Goal: Find specific page/section: Find specific page/section

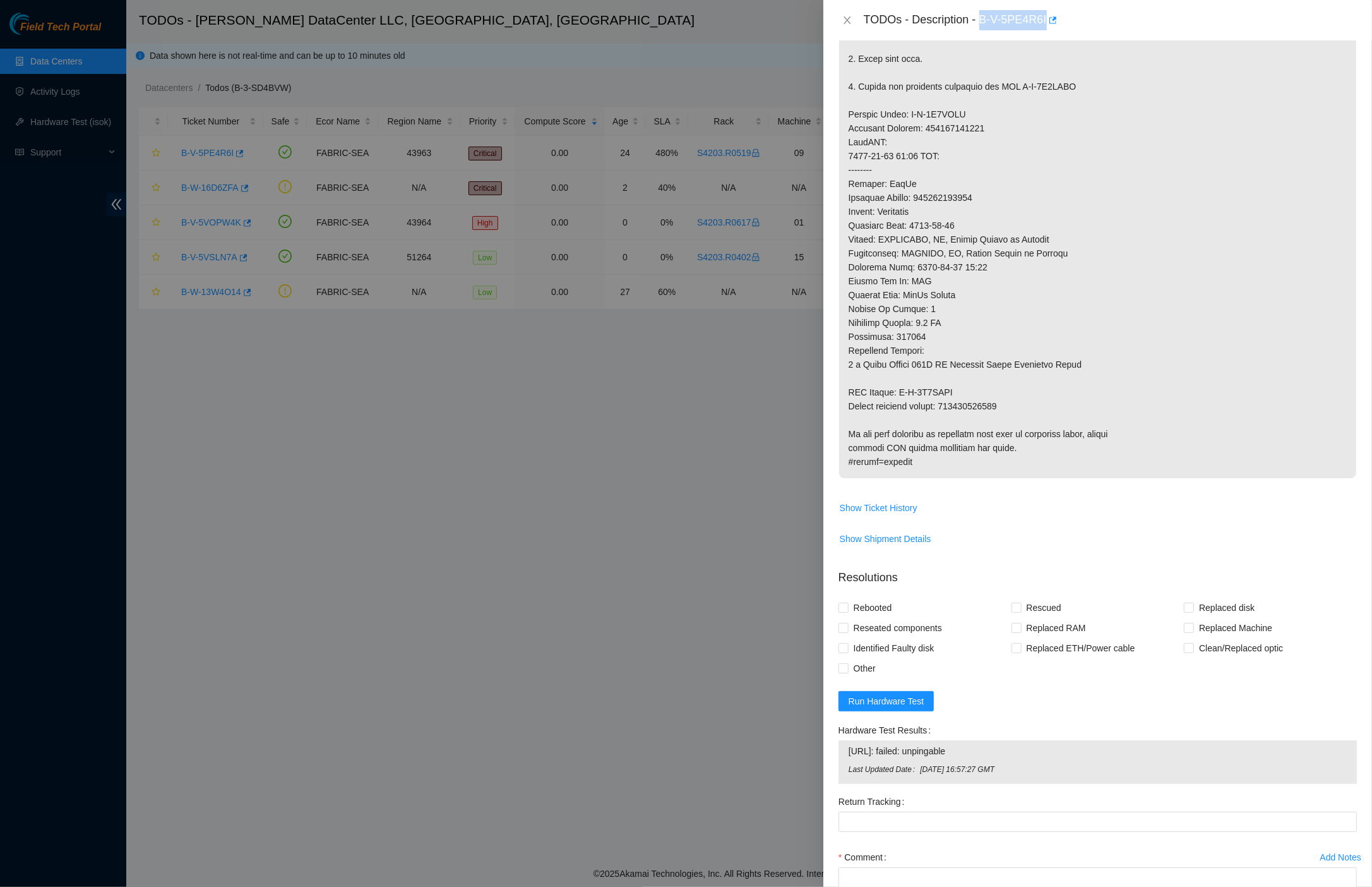
scroll to position [408, 0]
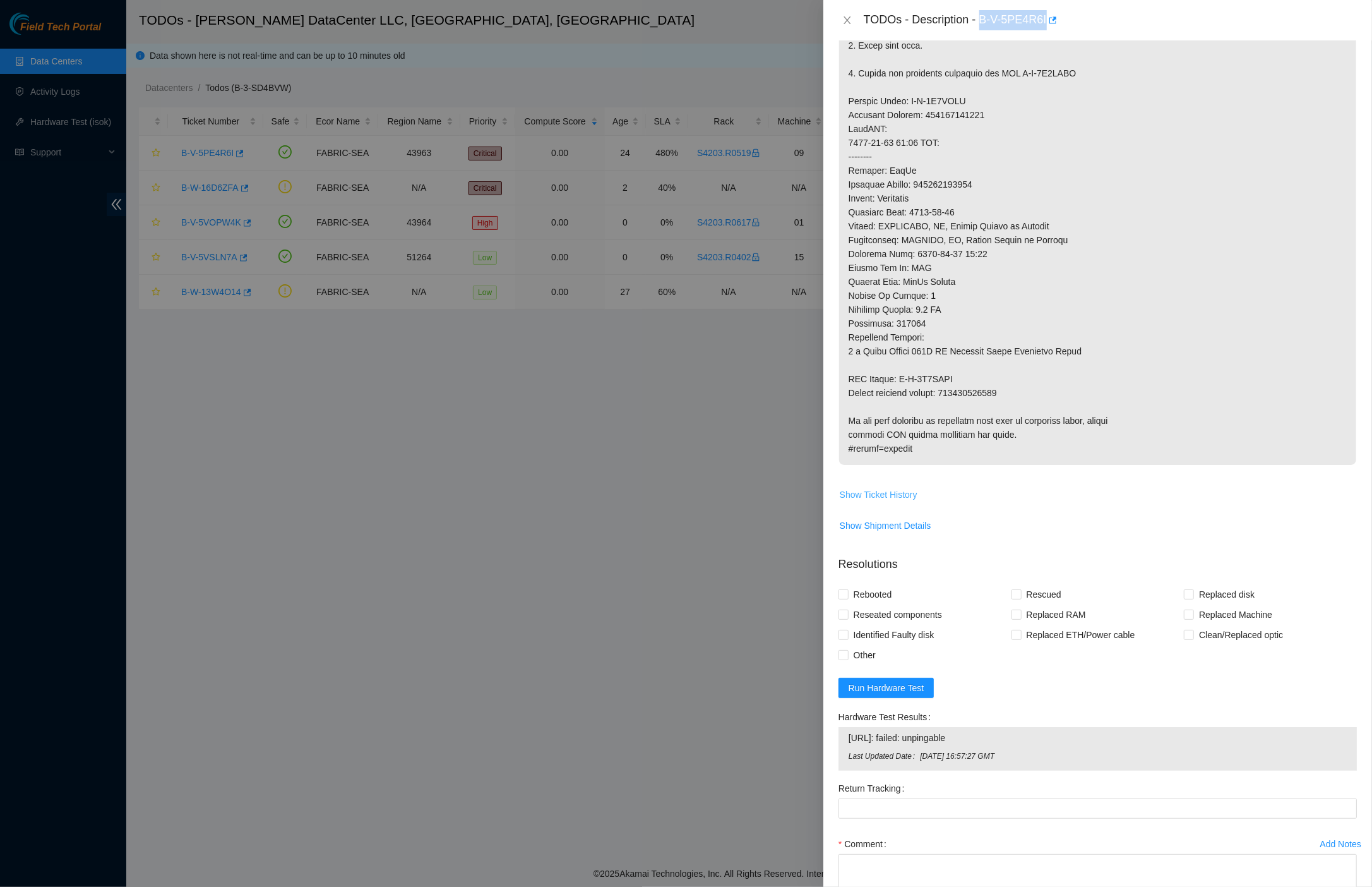
click at [856, 484] on button "Show Ticket History" at bounding box center [878, 495] width 79 height 20
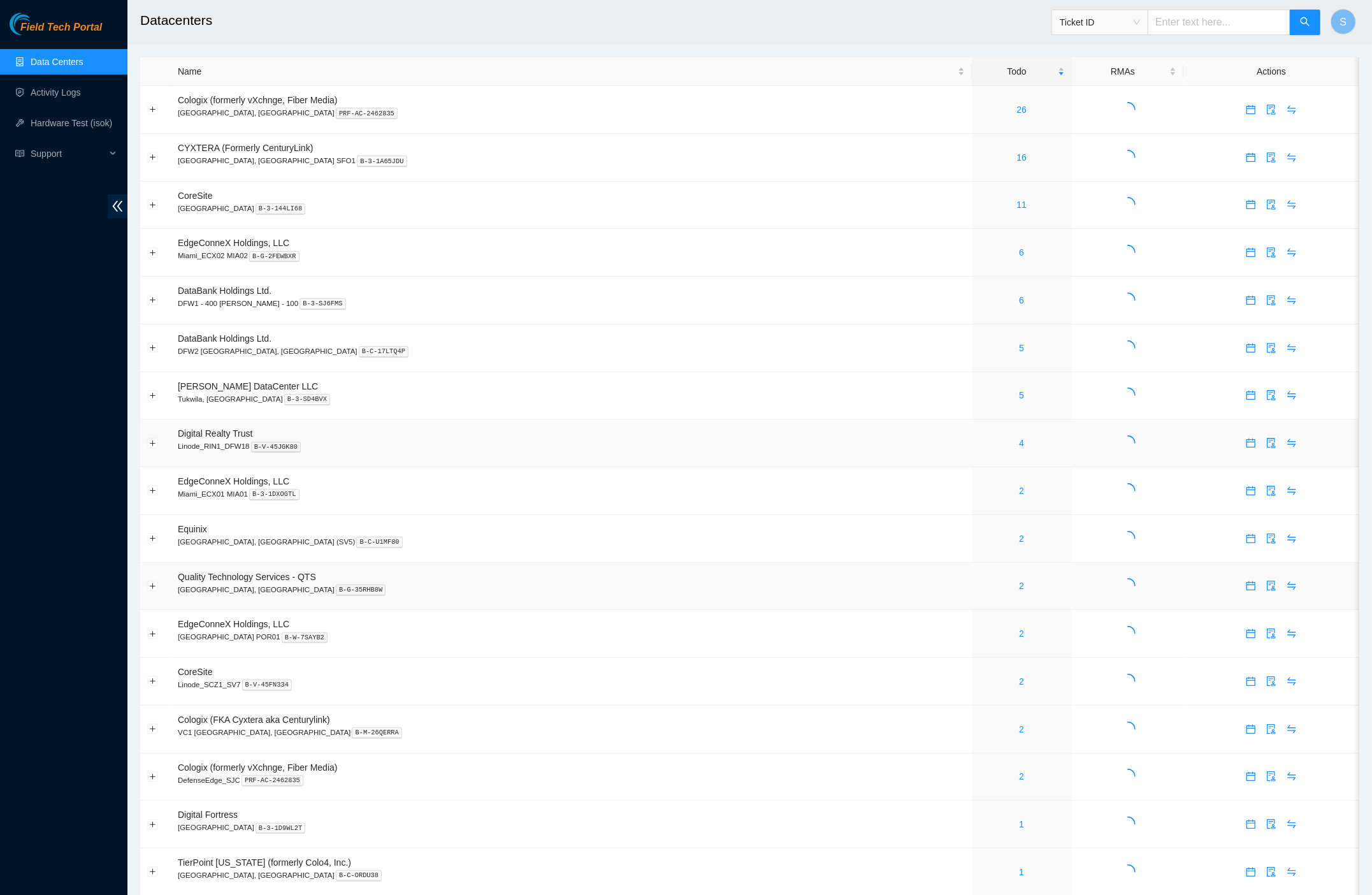
scroll to position [135, 0]
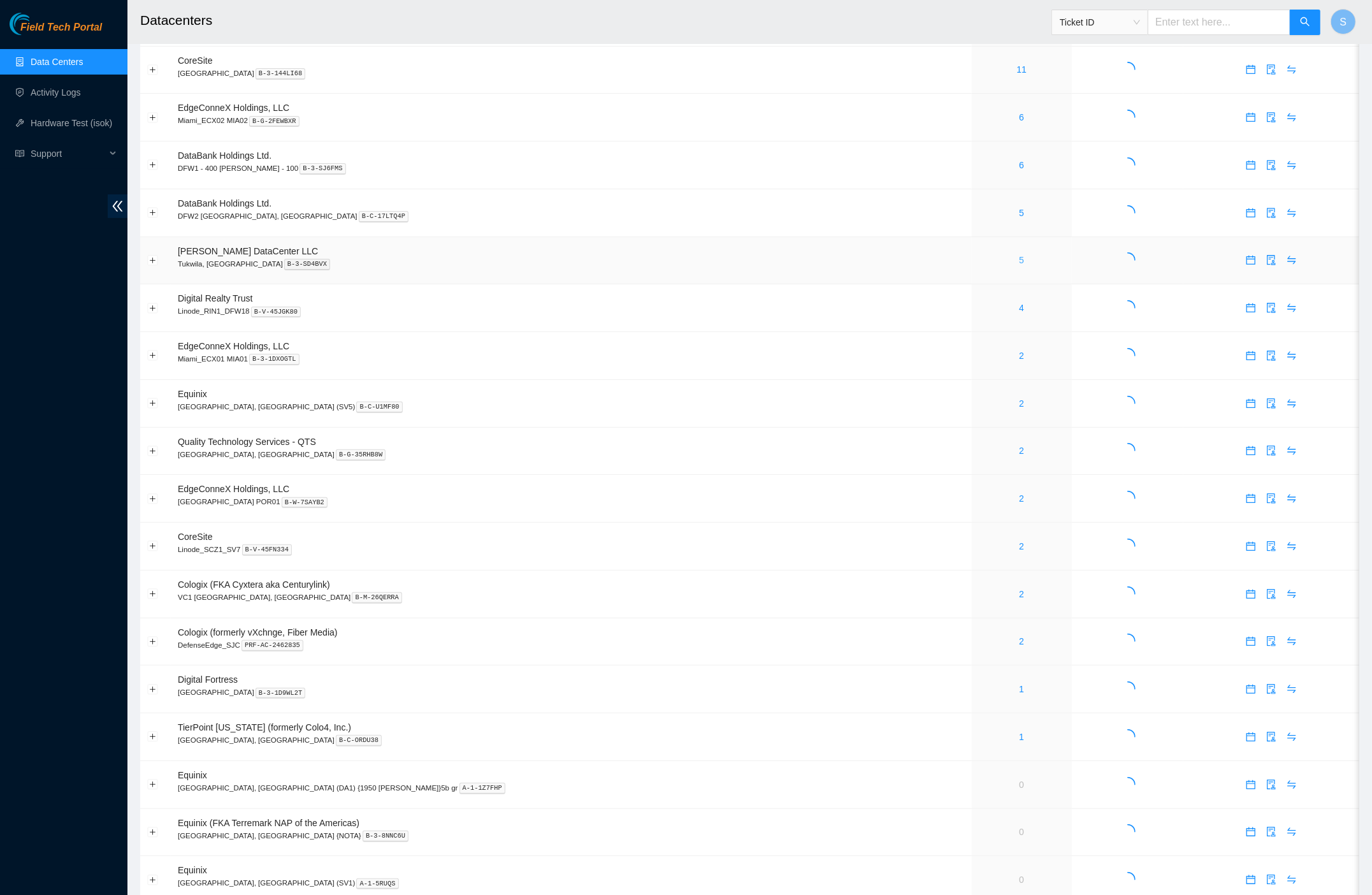
click at [979, 262] on div "5" at bounding box center [1021, 260] width 86 height 14
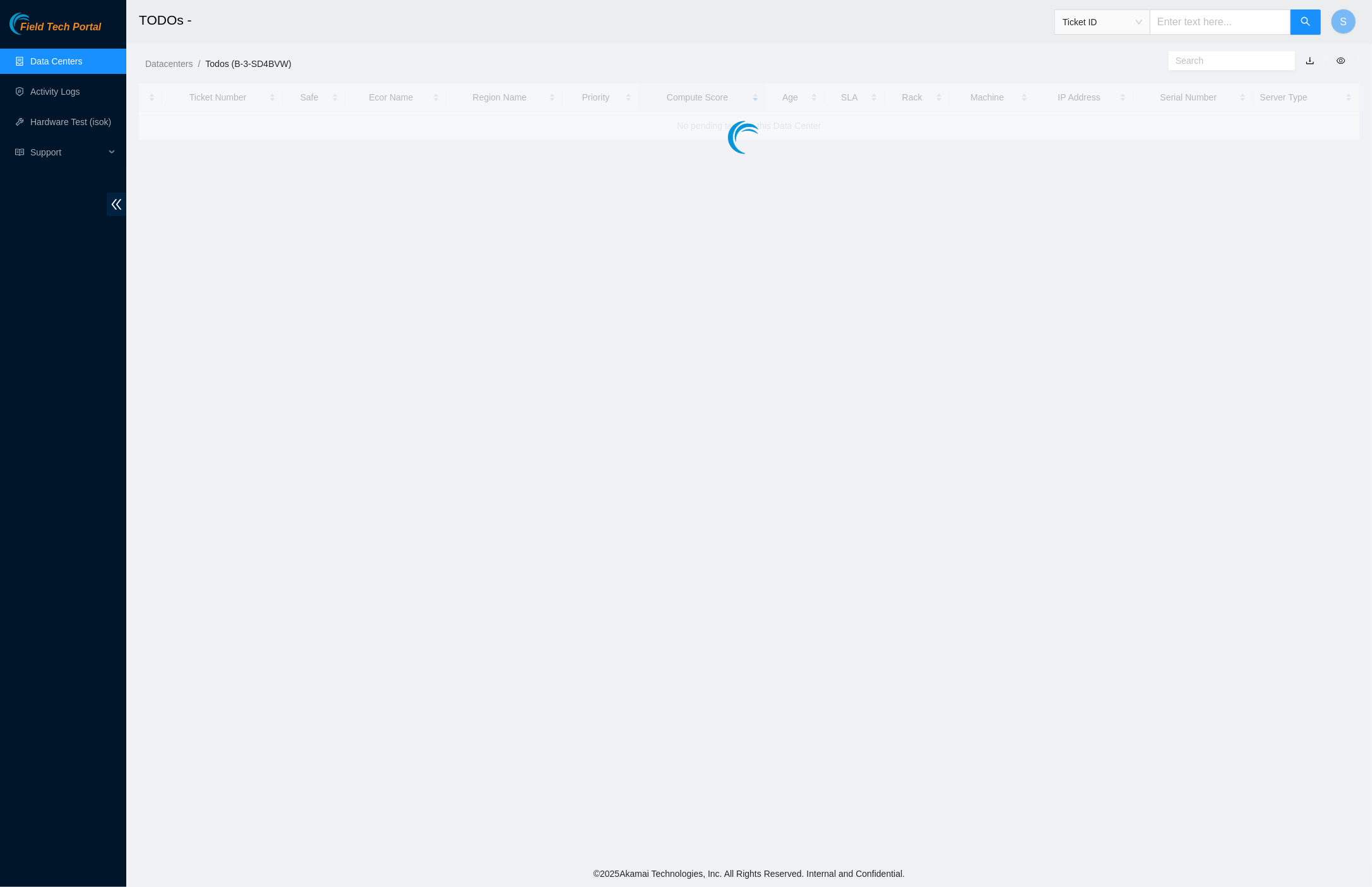
click at [915, 259] on main "TODOs - Ticket ID S Datacenters / Todos (B-3-SD4BVW) / Ticket Number Safe Ecor …" at bounding box center [748, 430] width 1245 height 860
click at [49, 61] on link "Data Centers" at bounding box center [56, 61] width 52 height 10
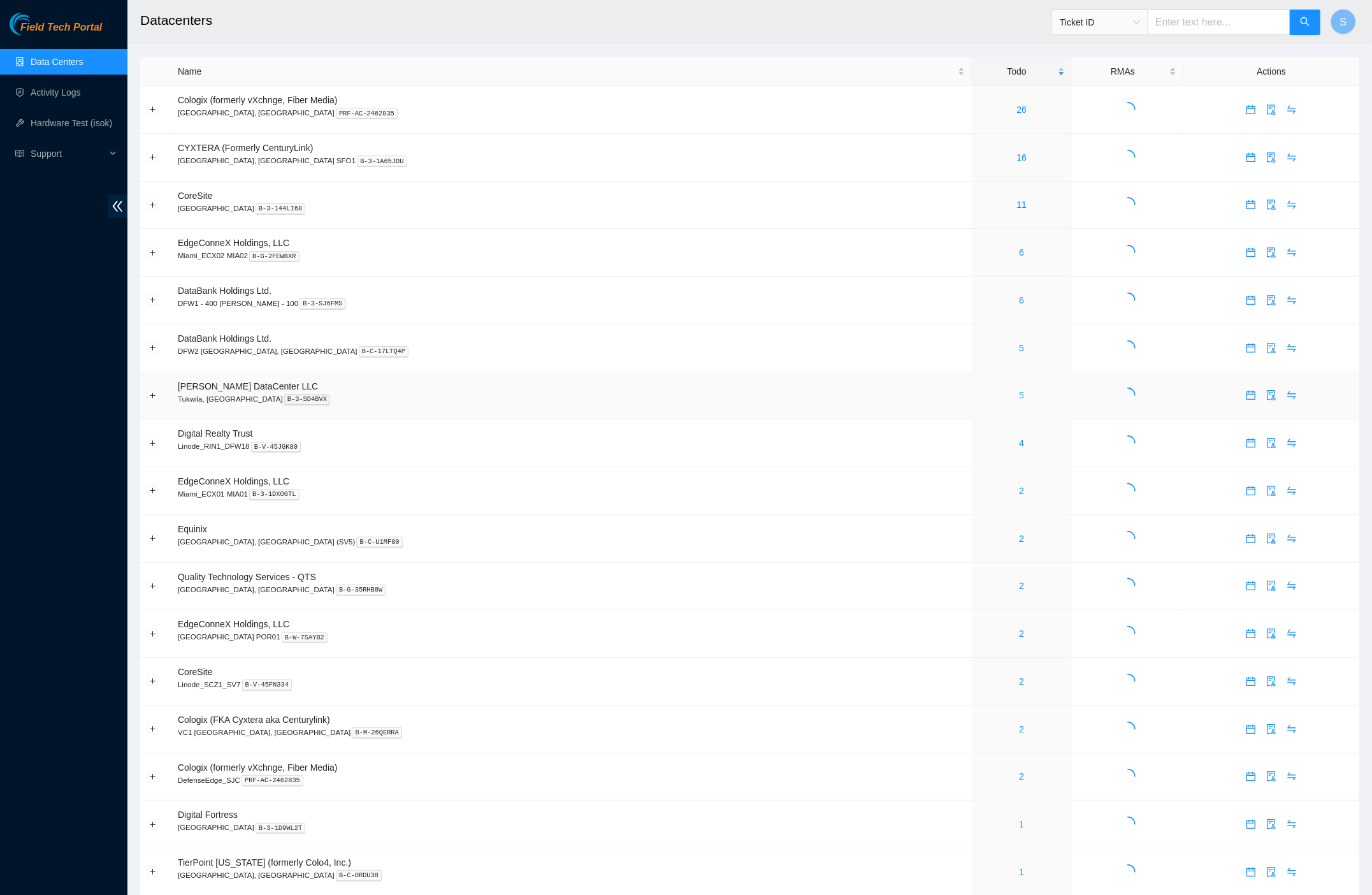
click at [1019, 393] on link "5" at bounding box center [1021, 395] width 5 height 10
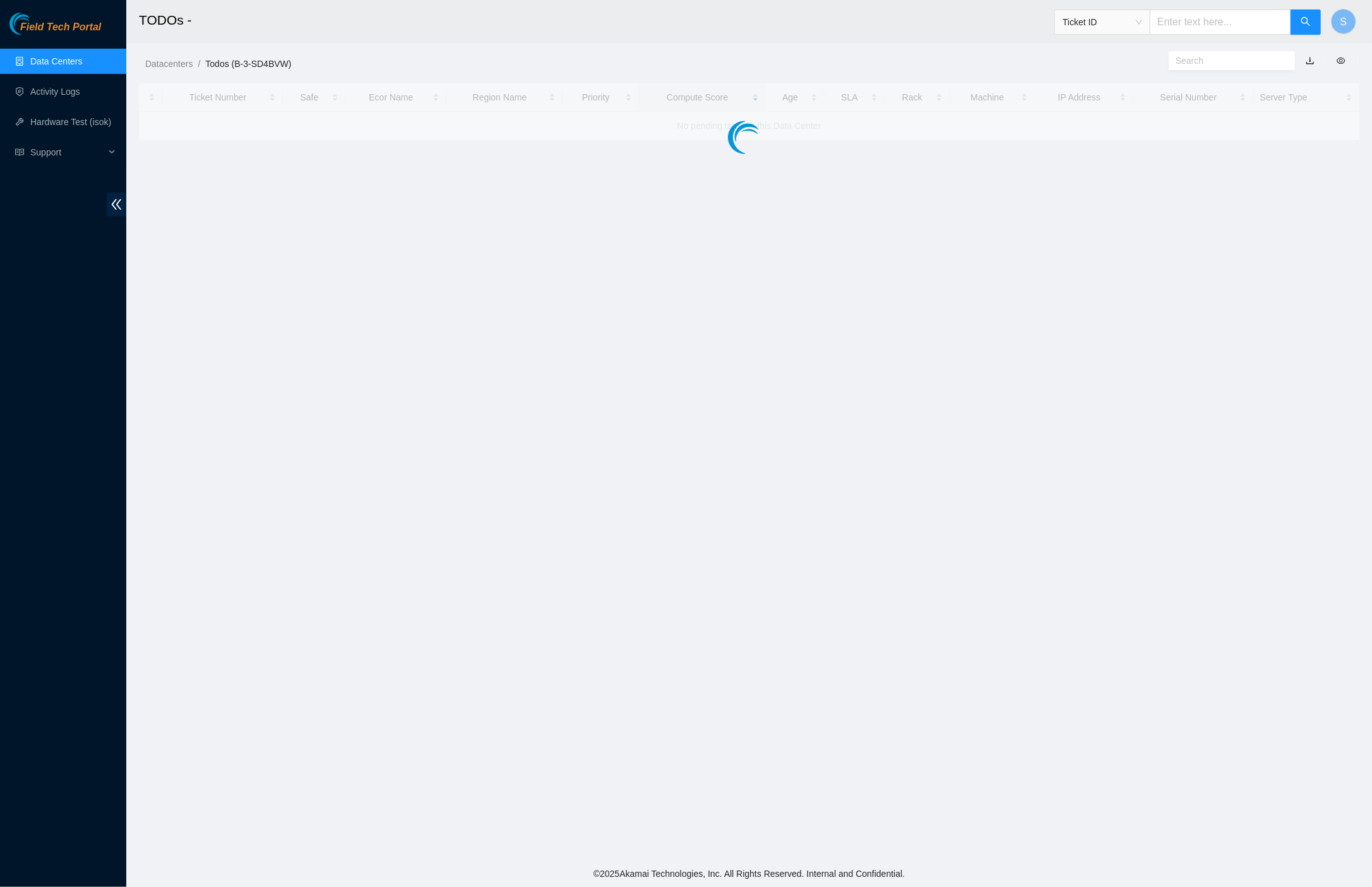
click at [926, 222] on main "TODOs - Ticket ID S Datacenters / Todos (B-3-SD4BVW) / Ticket Number Safe Ecor …" at bounding box center [748, 430] width 1245 height 860
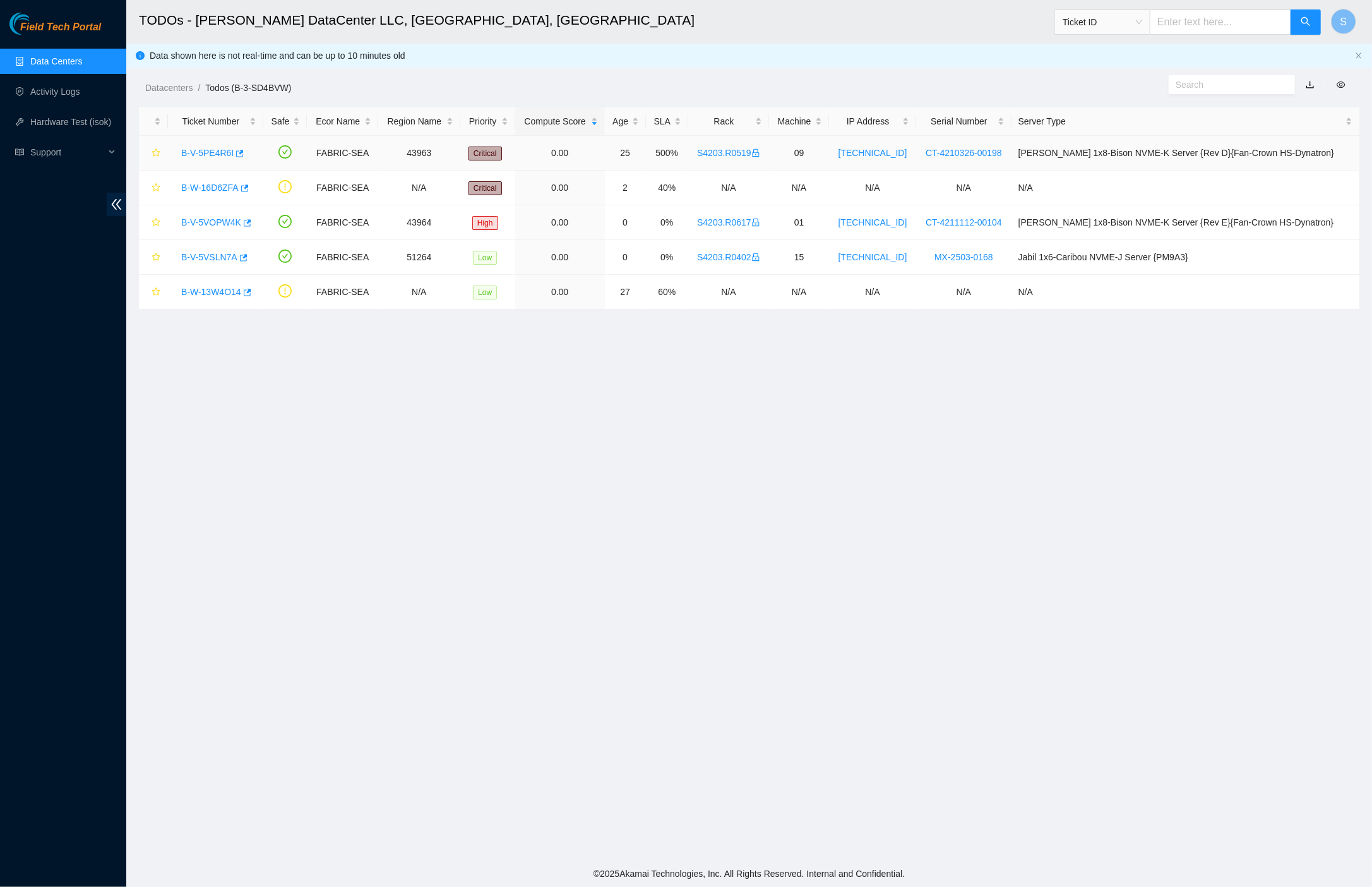
click at [214, 150] on link "B-V-5PE4R6I" at bounding box center [207, 153] width 52 height 10
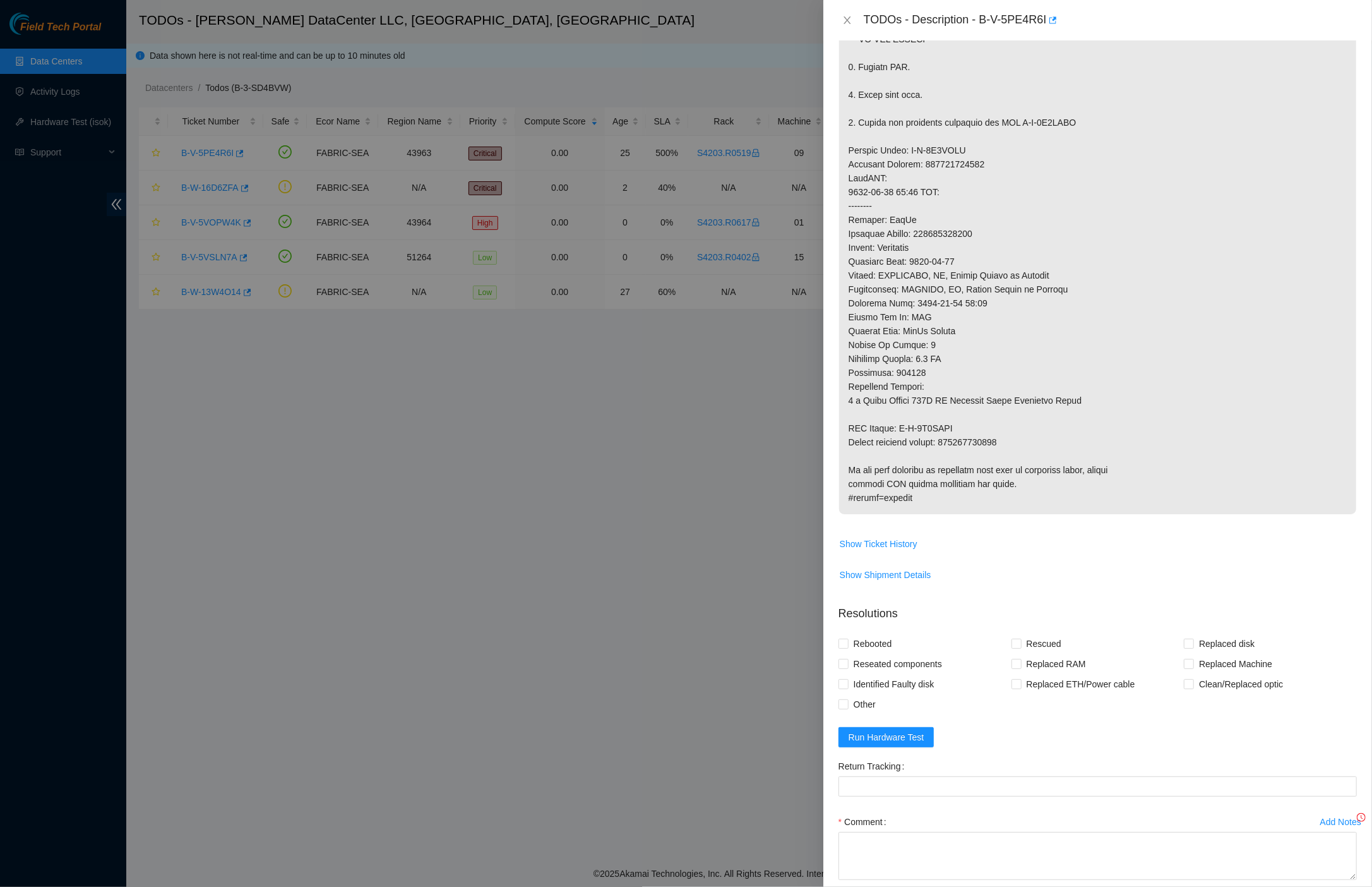
scroll to position [407, 0]
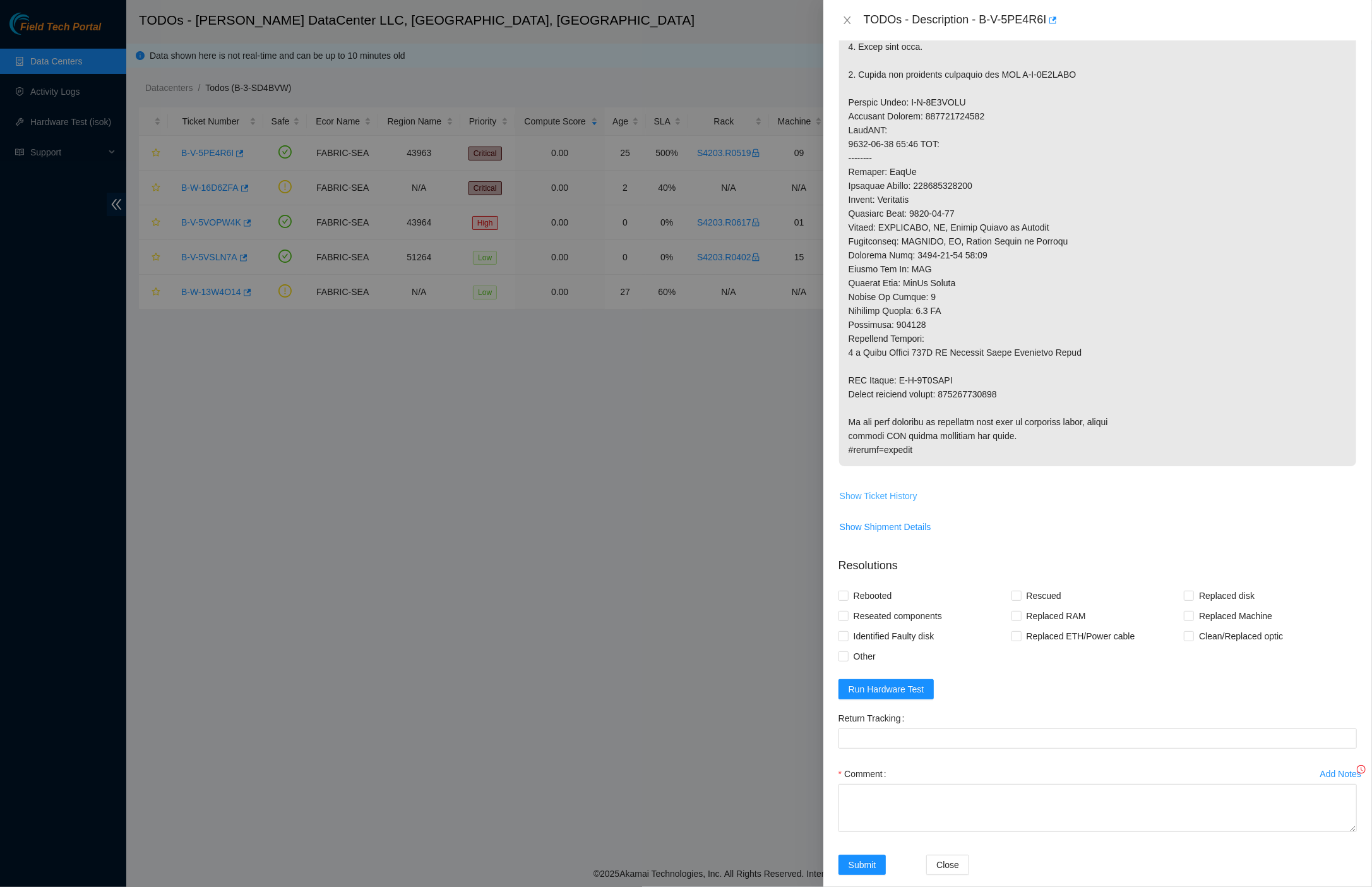
click at [880, 486] on button "Show Ticket History" at bounding box center [878, 496] width 79 height 20
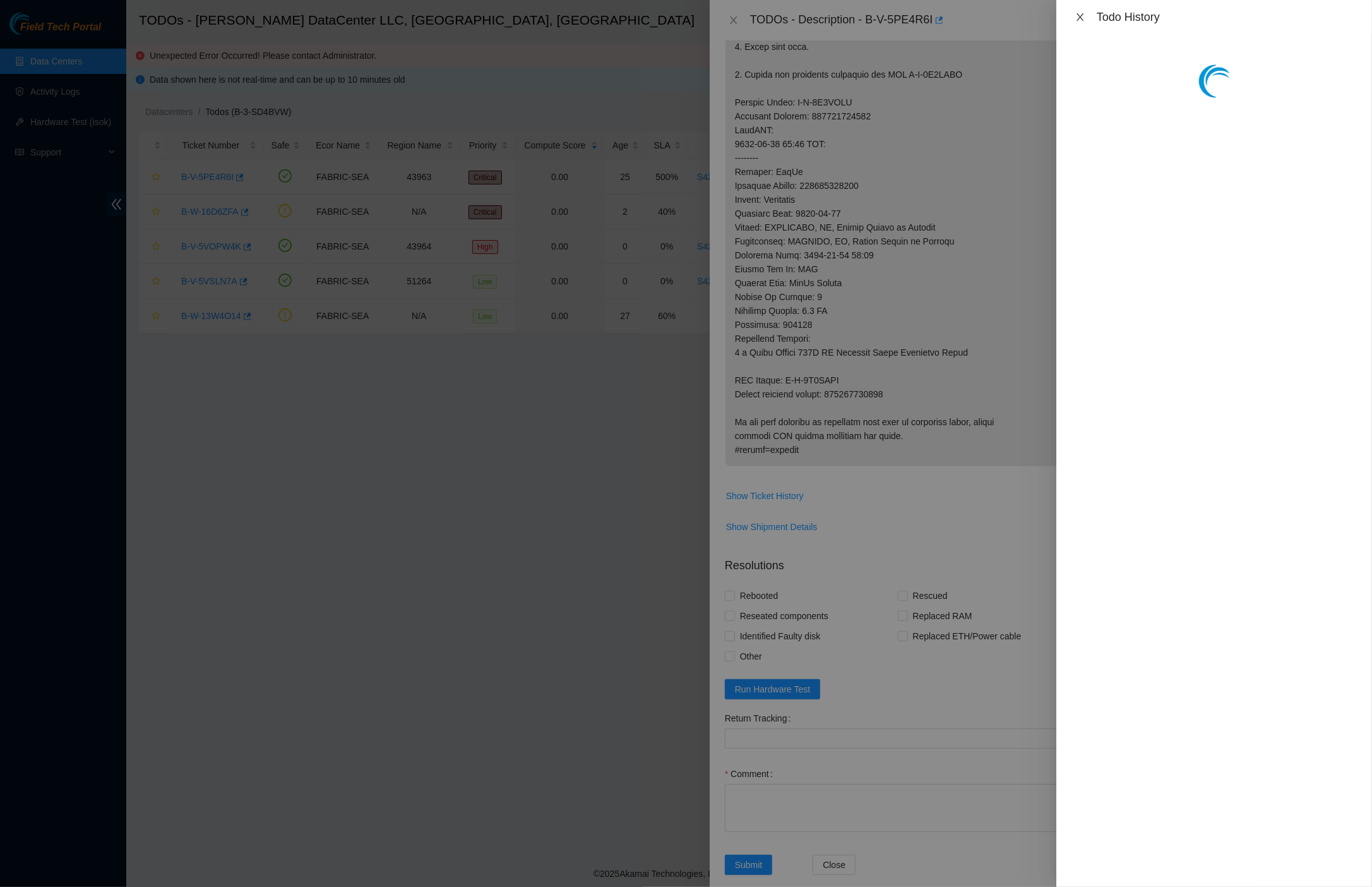
click at [1084, 18] on icon "close" at bounding box center [1080, 17] width 10 height 10
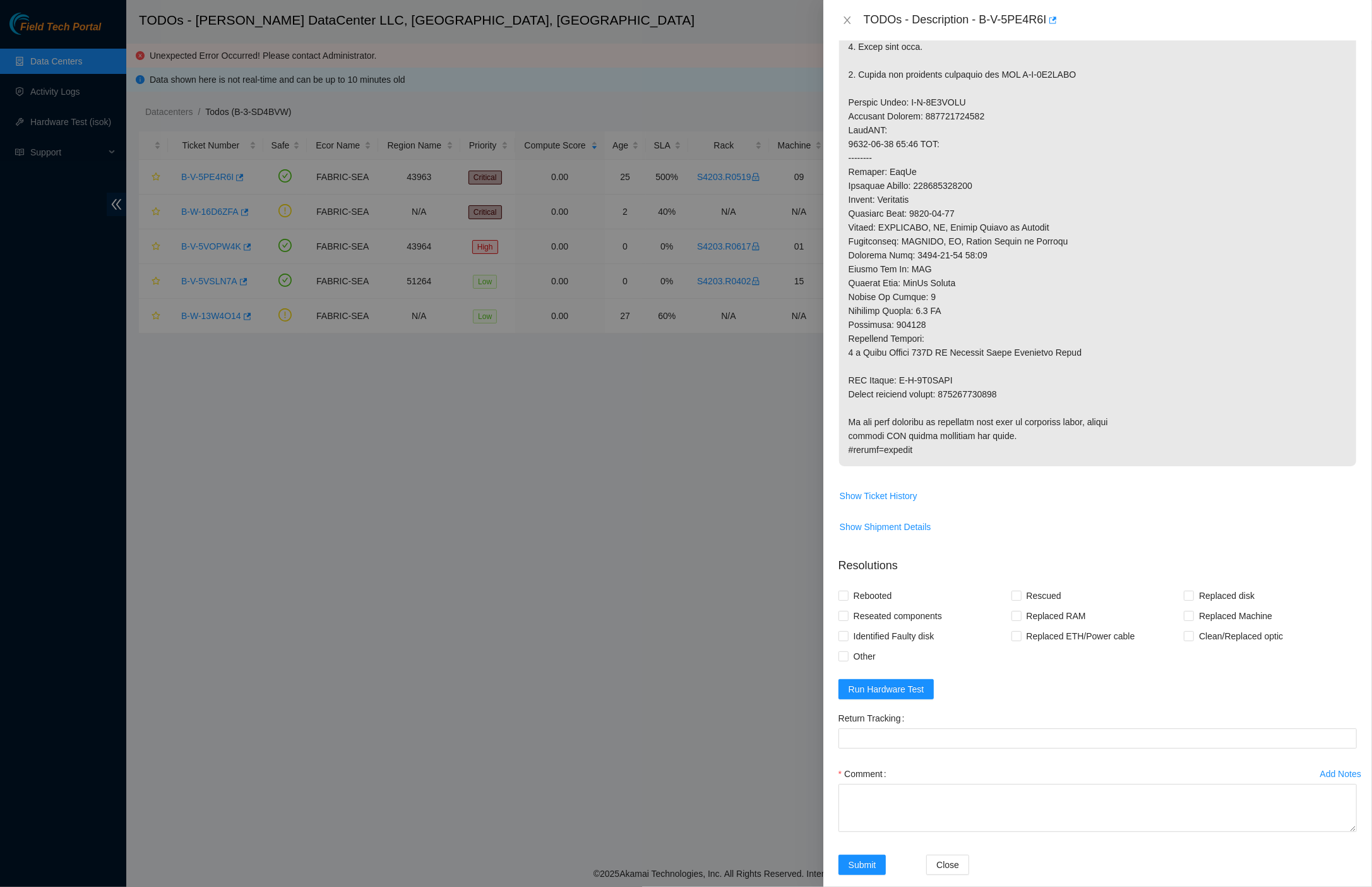
click at [613, 275] on div at bounding box center [686, 444] width 1372 height 887
click at [853, 16] on button "Close" at bounding box center [848, 20] width 18 height 12
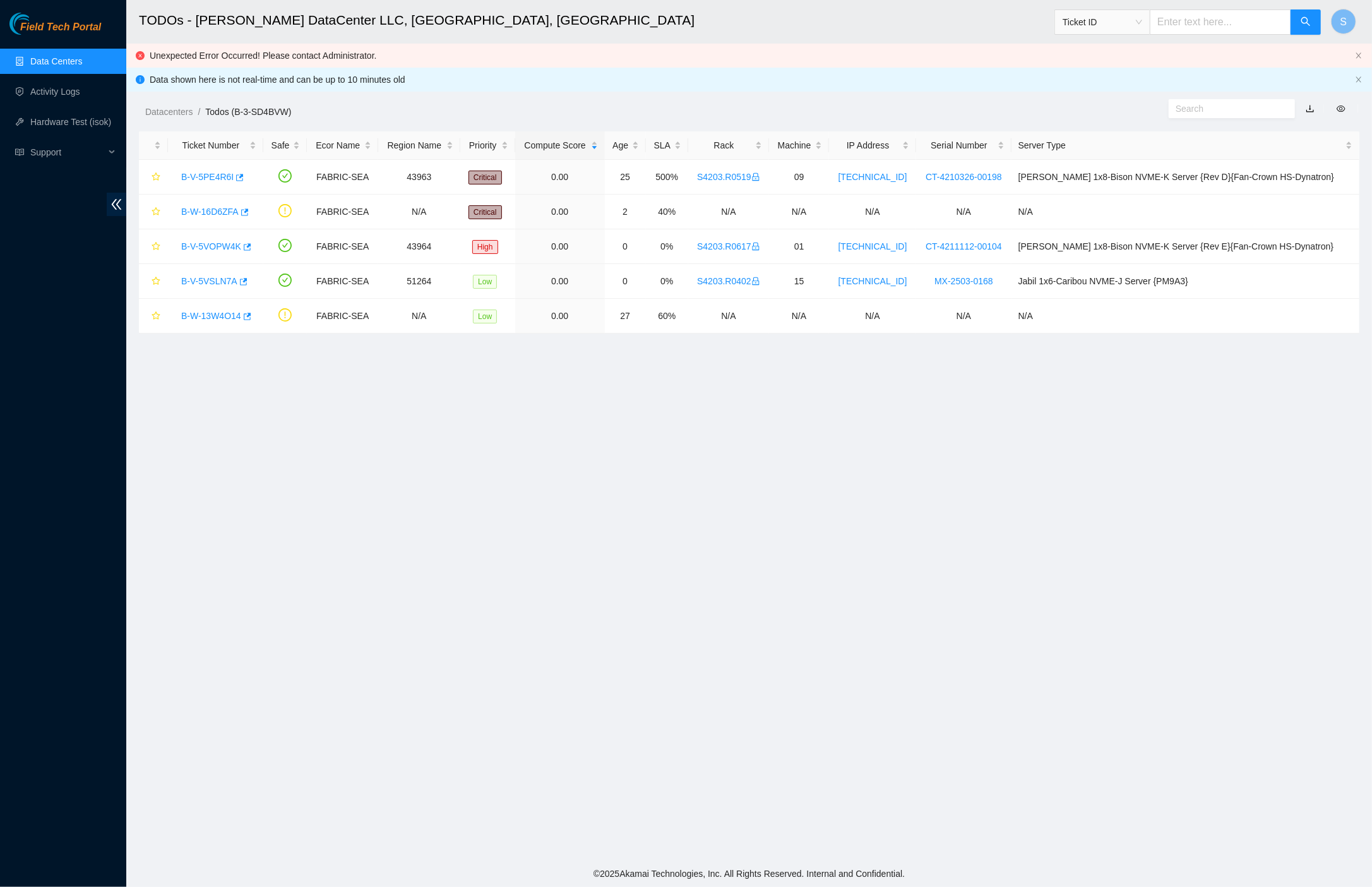
scroll to position [0, 0]
click at [216, 209] on link "B-W-16D6ZFA" at bounding box center [210, 212] width 58 height 10
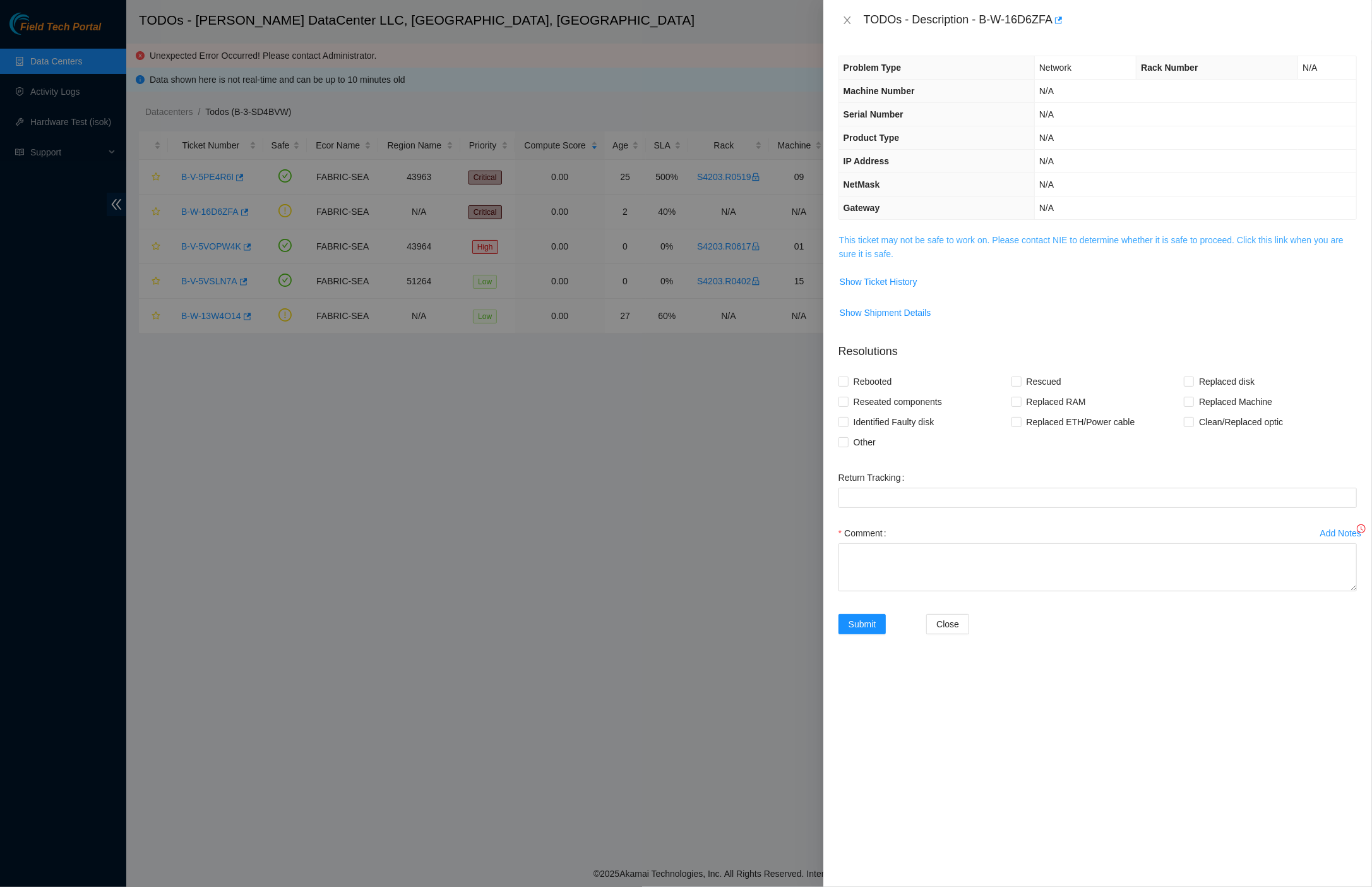
click at [927, 253] on link "This ticket may not be safe to work on. Please contact NIE to determine whether…" at bounding box center [1091, 247] width 505 height 24
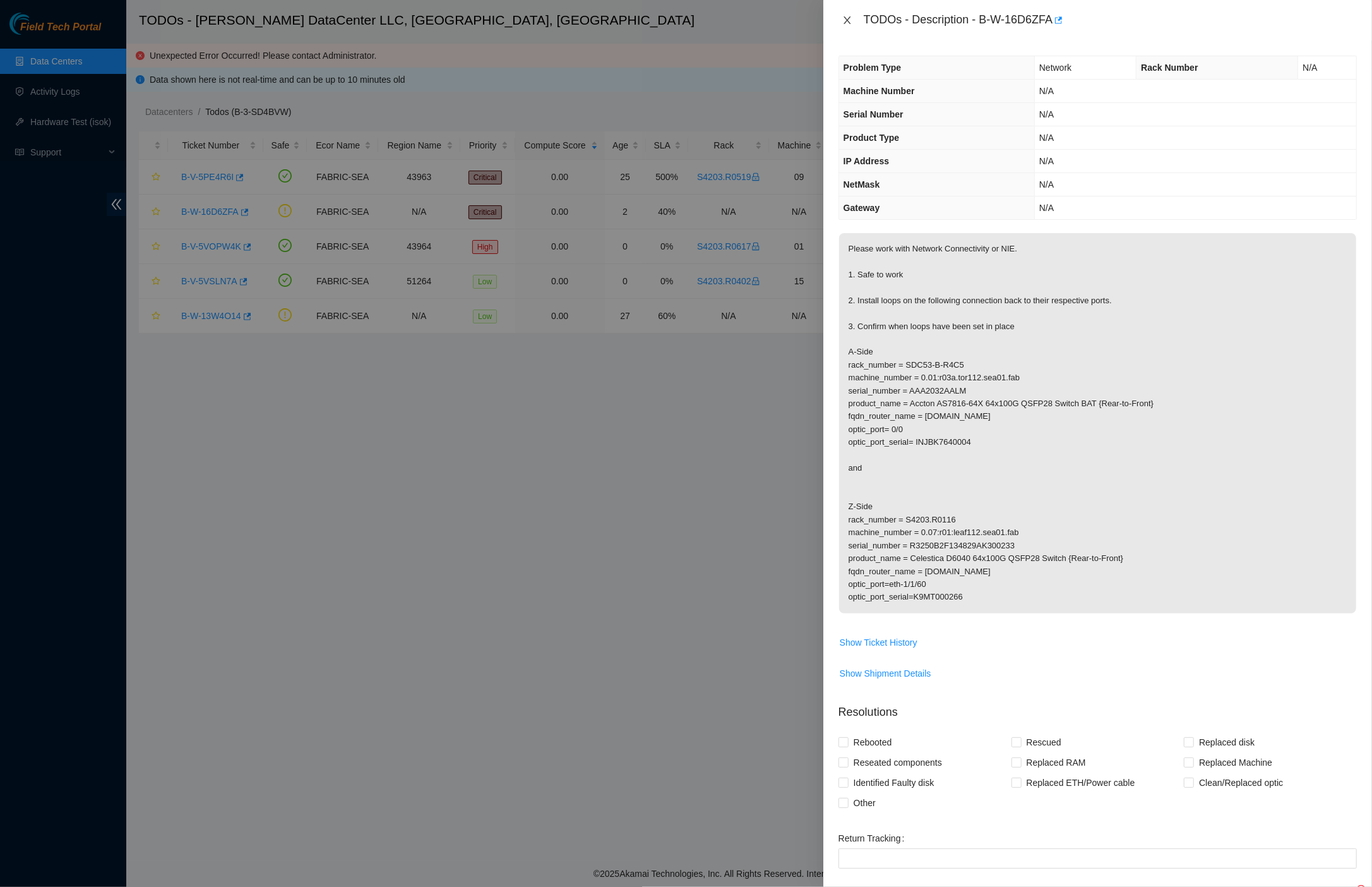
click at [849, 15] on button "Close" at bounding box center [848, 20] width 18 height 12
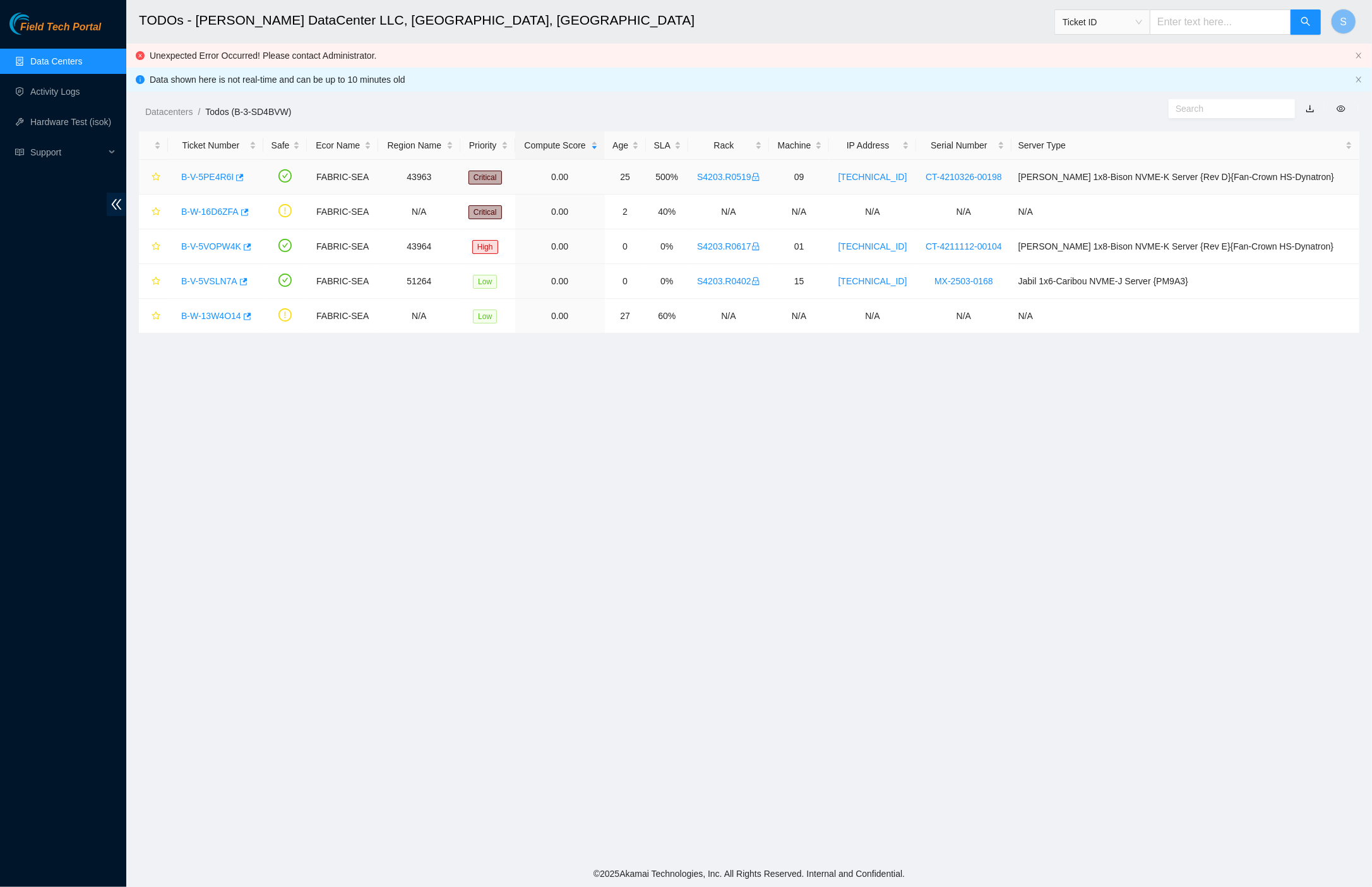
click at [208, 177] on link "B-V-5PE4R6I" at bounding box center [207, 177] width 52 height 10
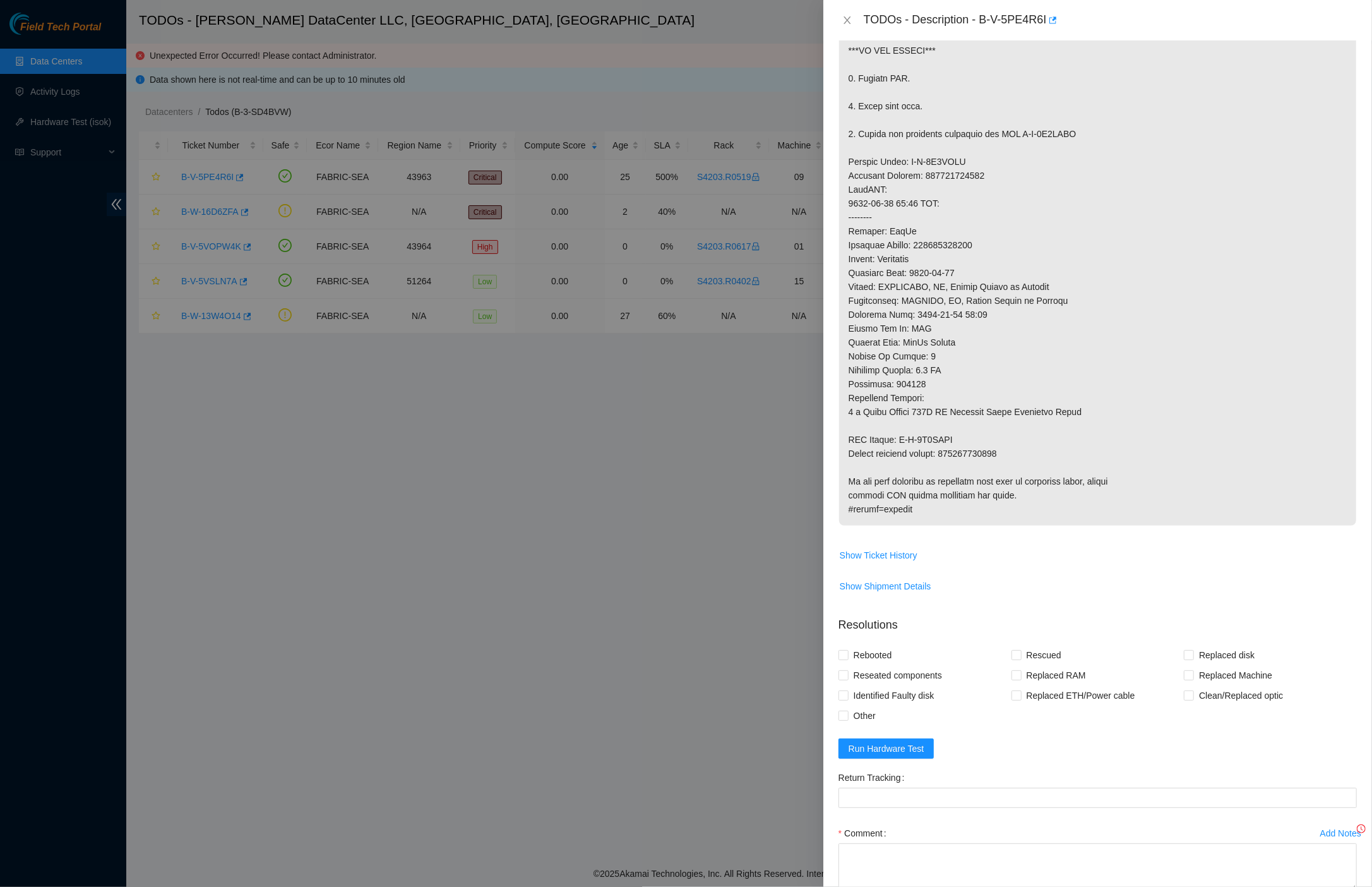
scroll to position [333, 0]
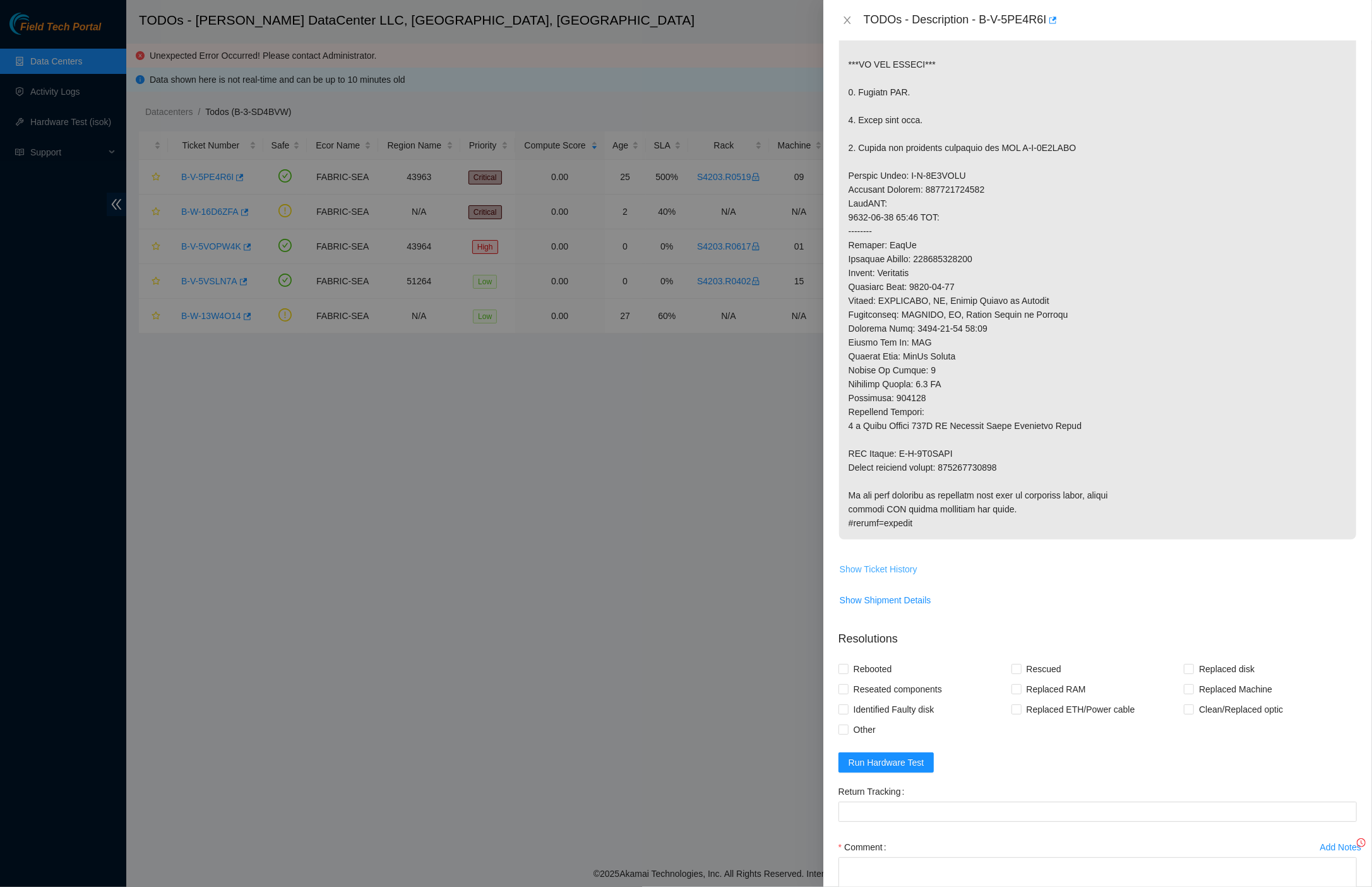
click at [895, 562] on span "Show Ticket History" at bounding box center [878, 569] width 77 height 14
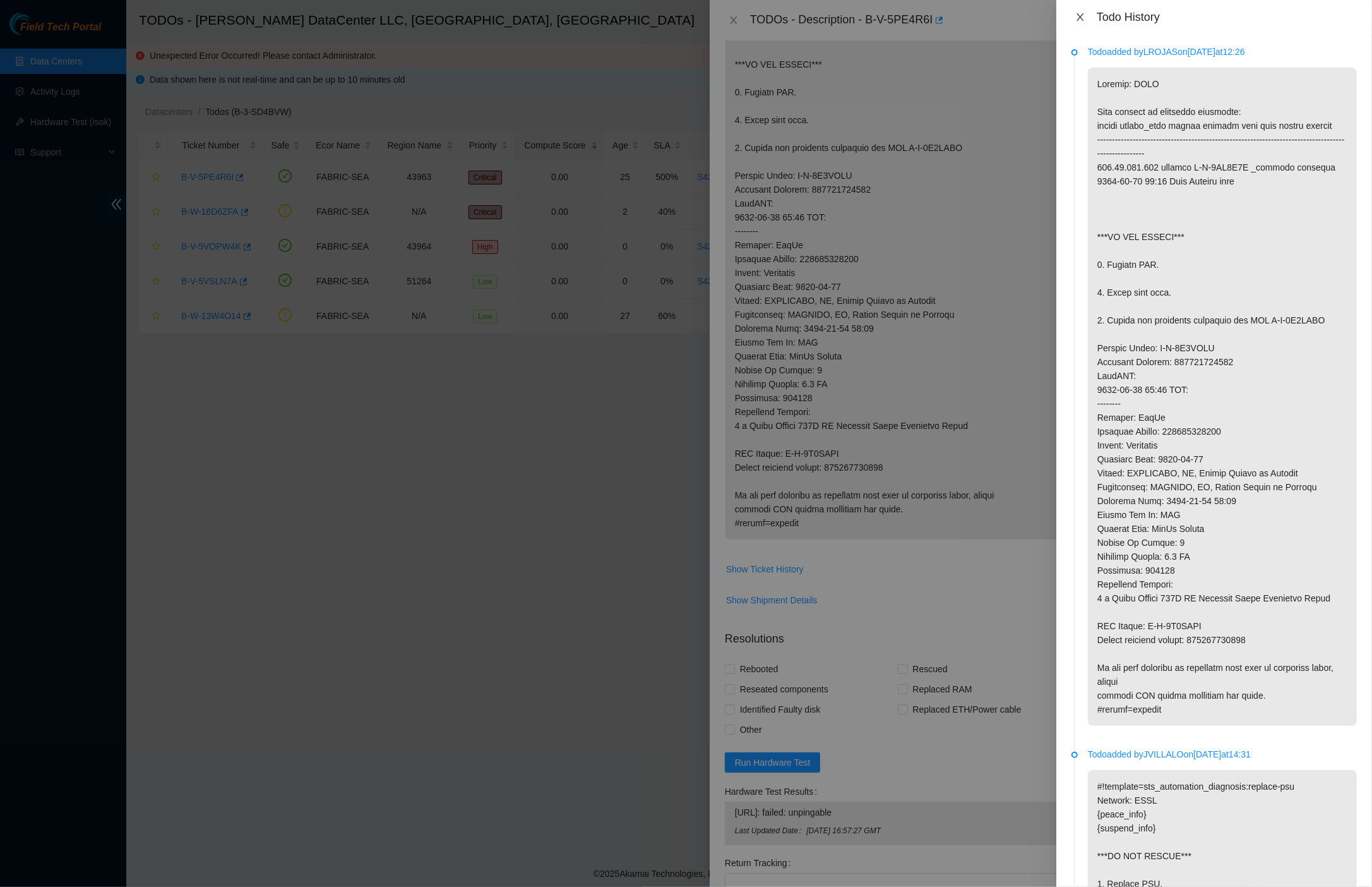
click at [1077, 19] on icon "close" at bounding box center [1080, 17] width 7 height 8
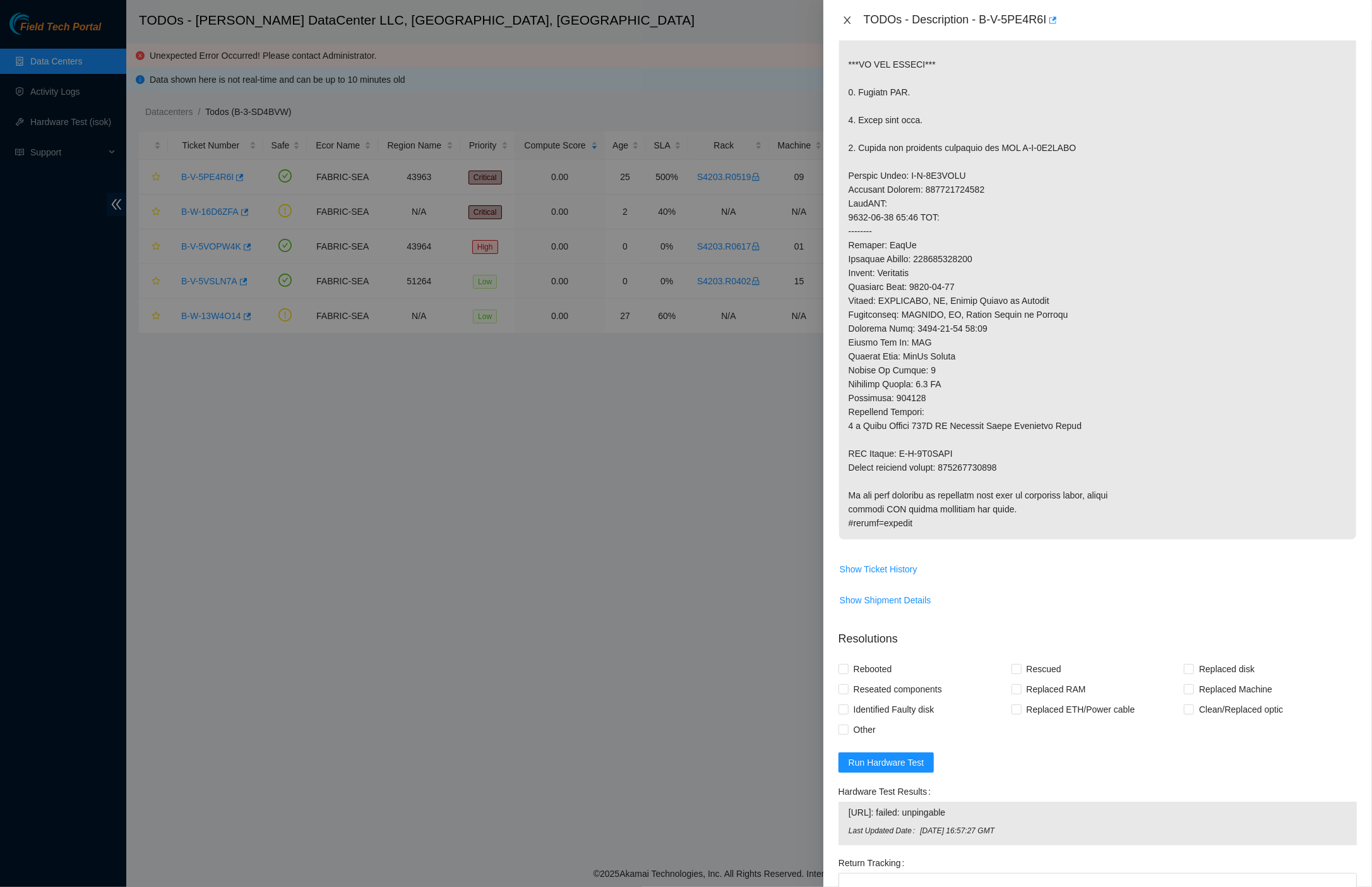
click at [848, 25] on button "Close" at bounding box center [848, 20] width 18 height 12
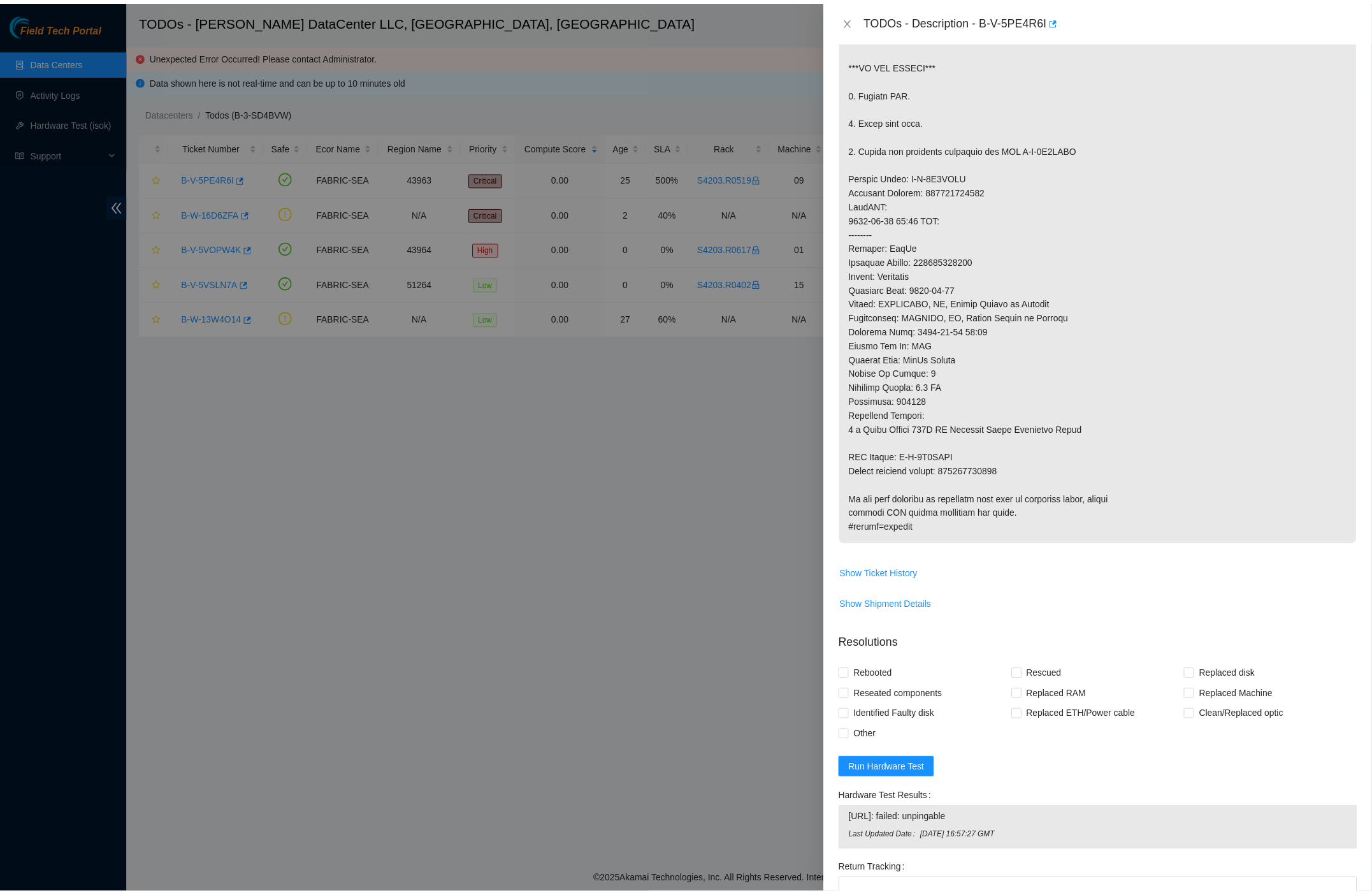
scroll to position [0, 0]
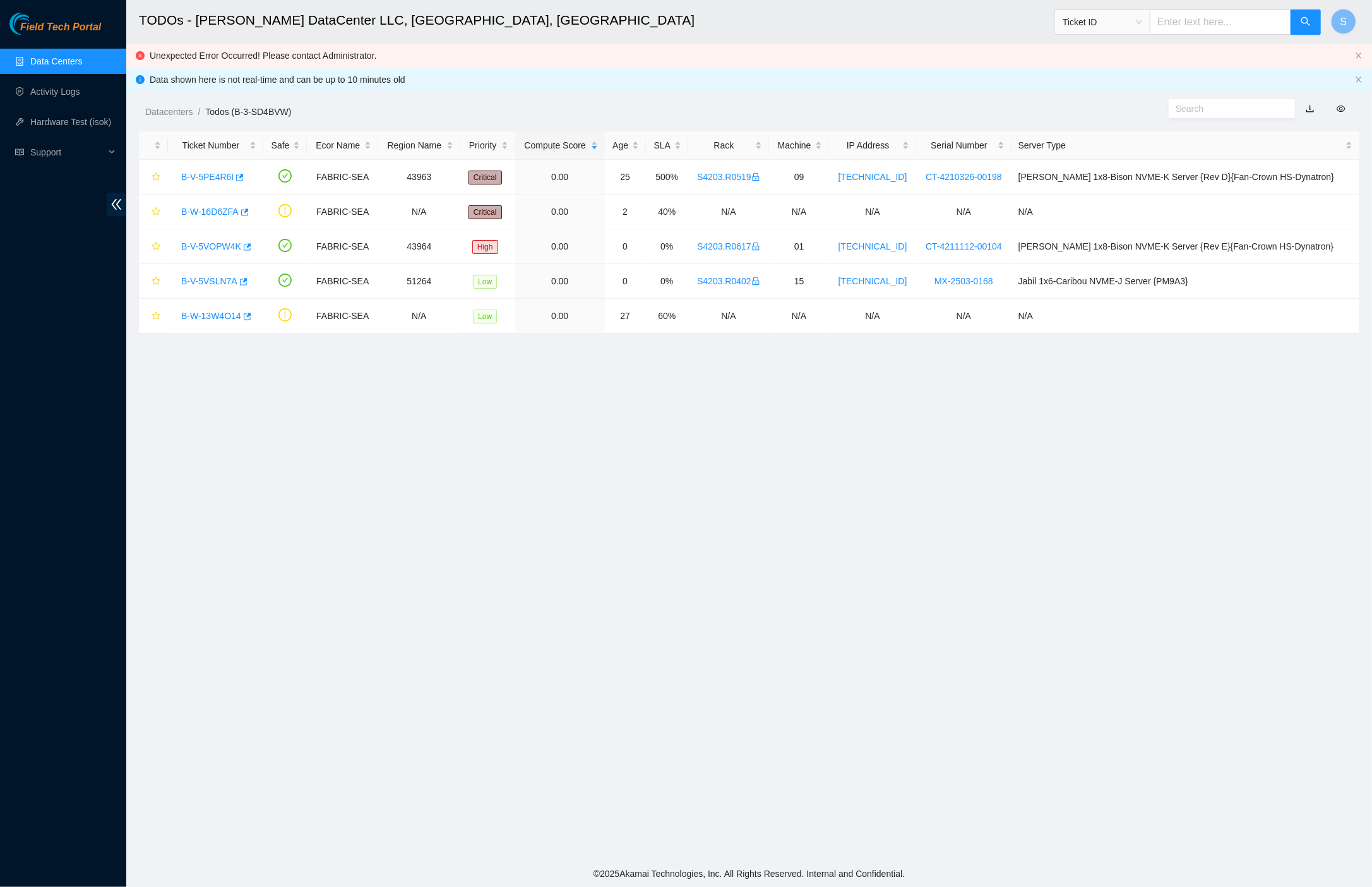
click at [56, 62] on link "Data Centers" at bounding box center [56, 61] width 52 height 10
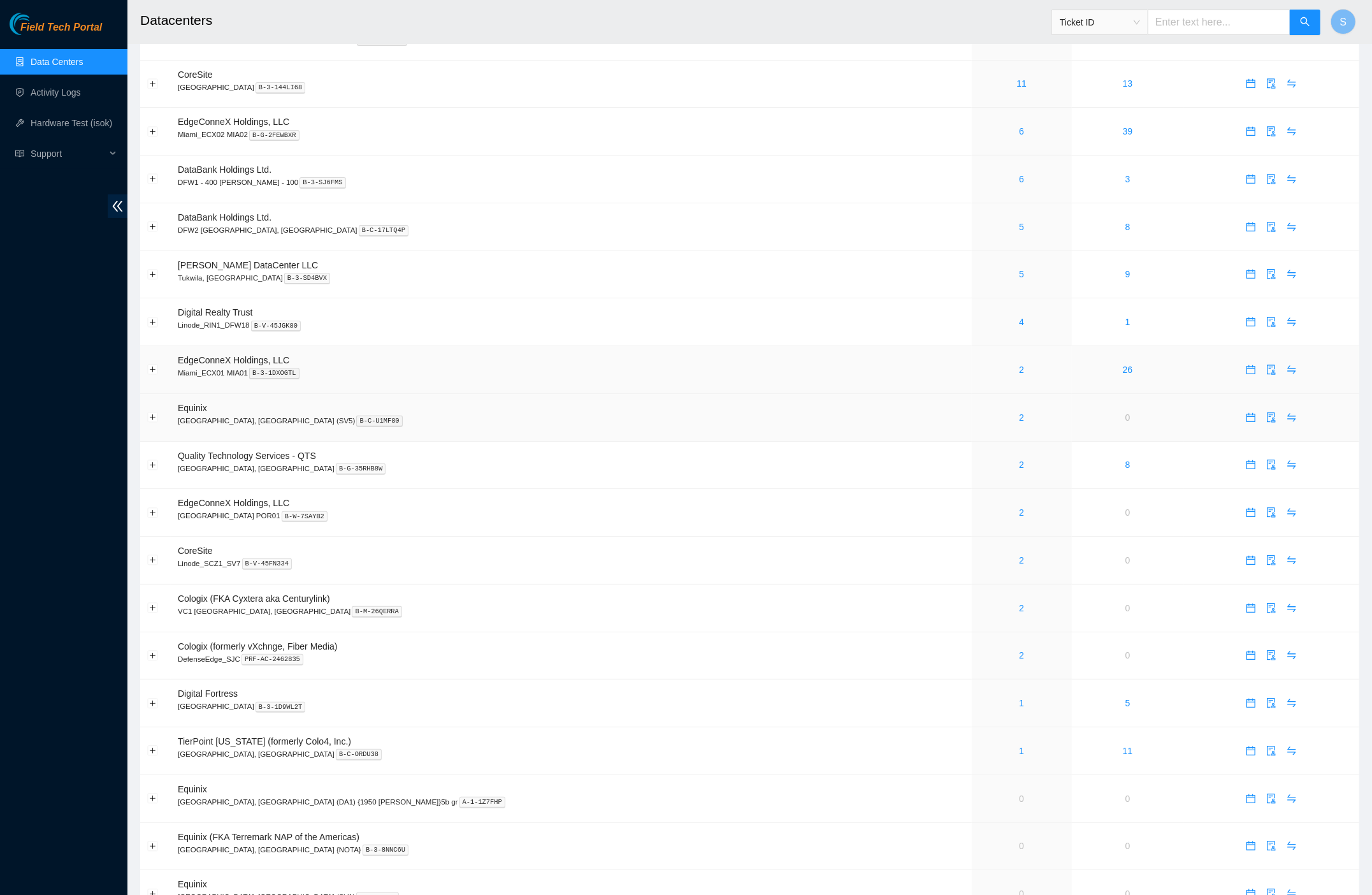
scroll to position [221, 0]
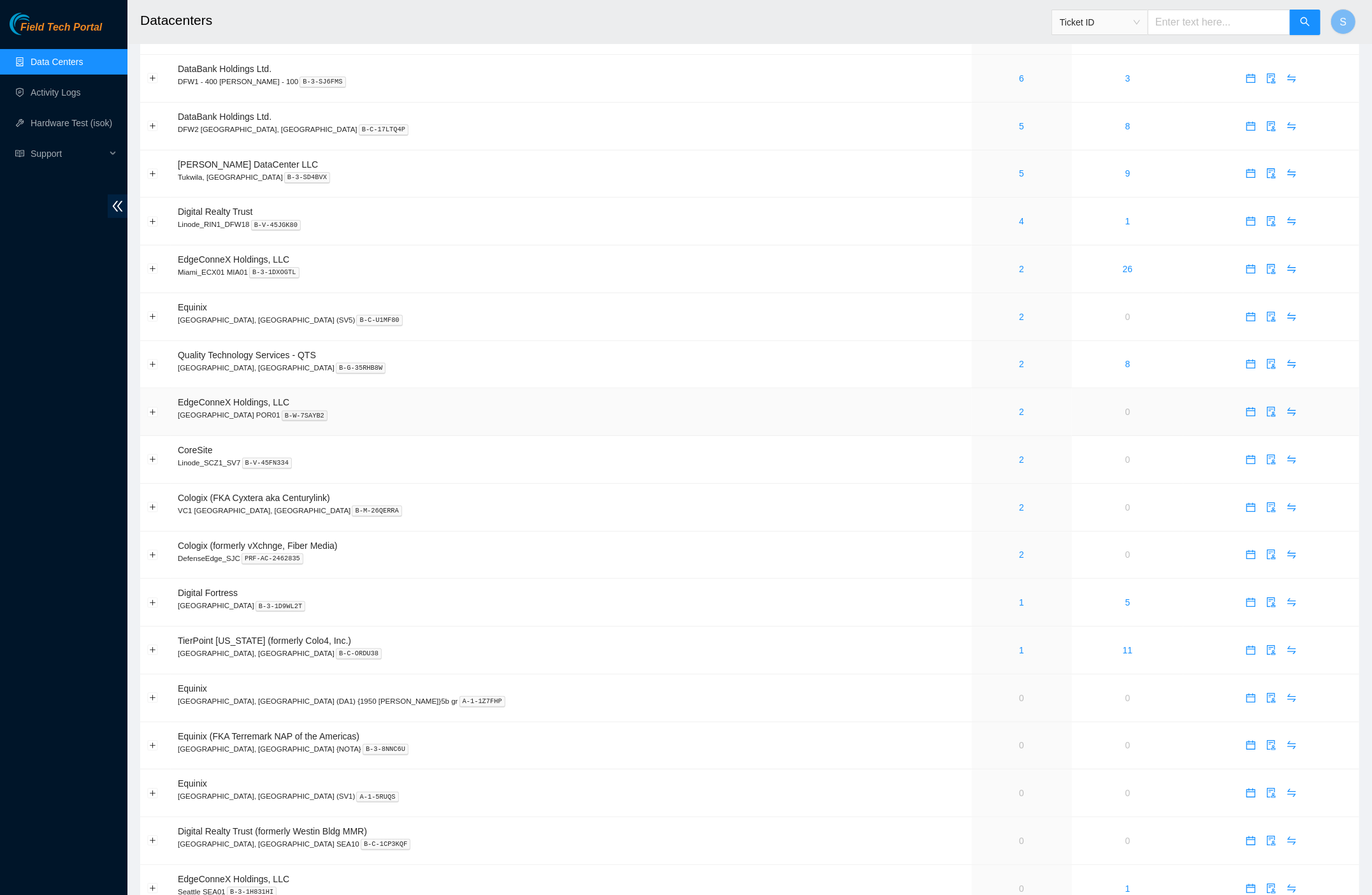
click at [845, 429] on td "EdgeConneX Holdings, LLC Portland POR01 B-W-7SAYB2" at bounding box center [571, 412] width 801 height 48
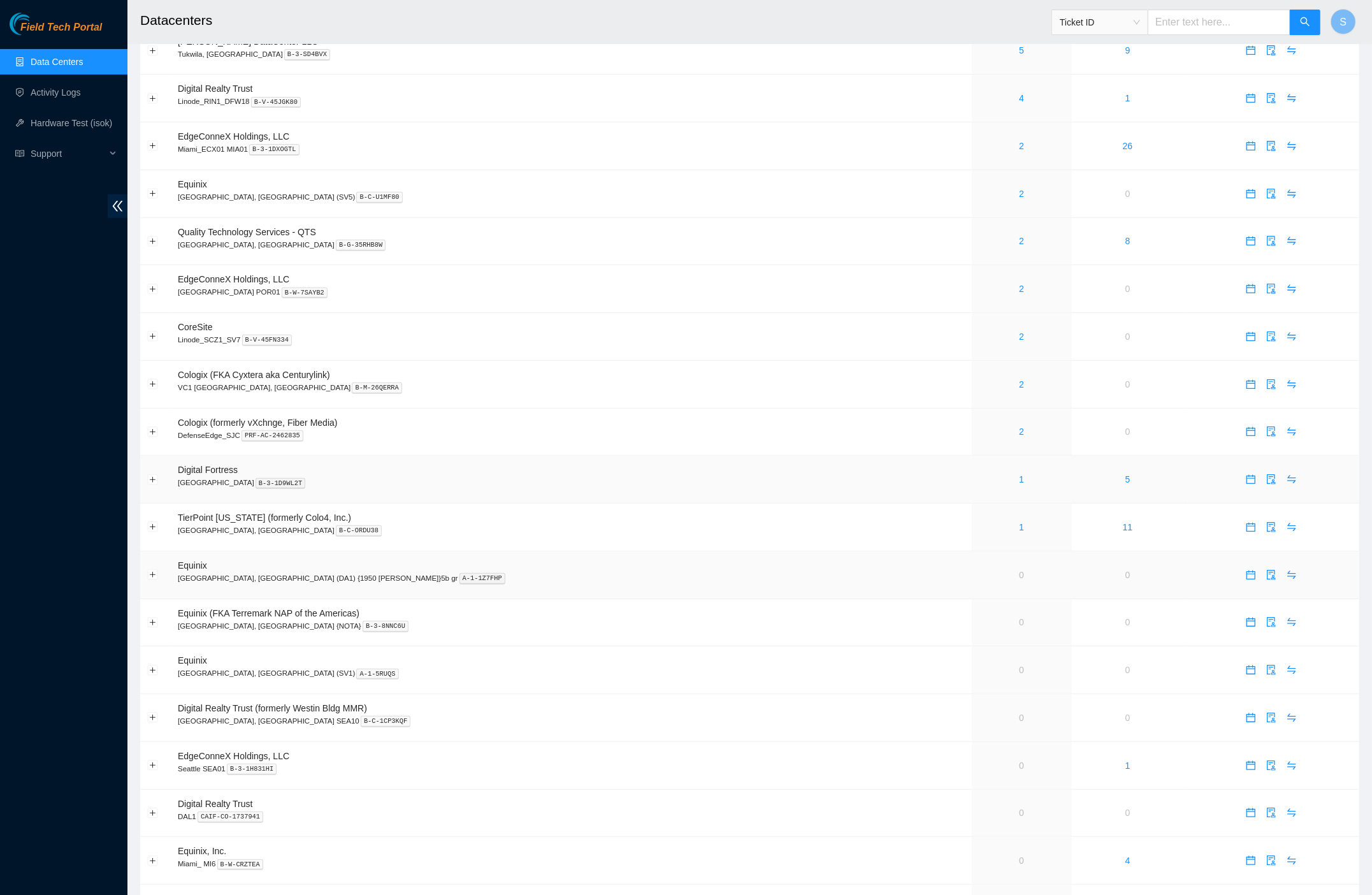
scroll to position [431, 0]
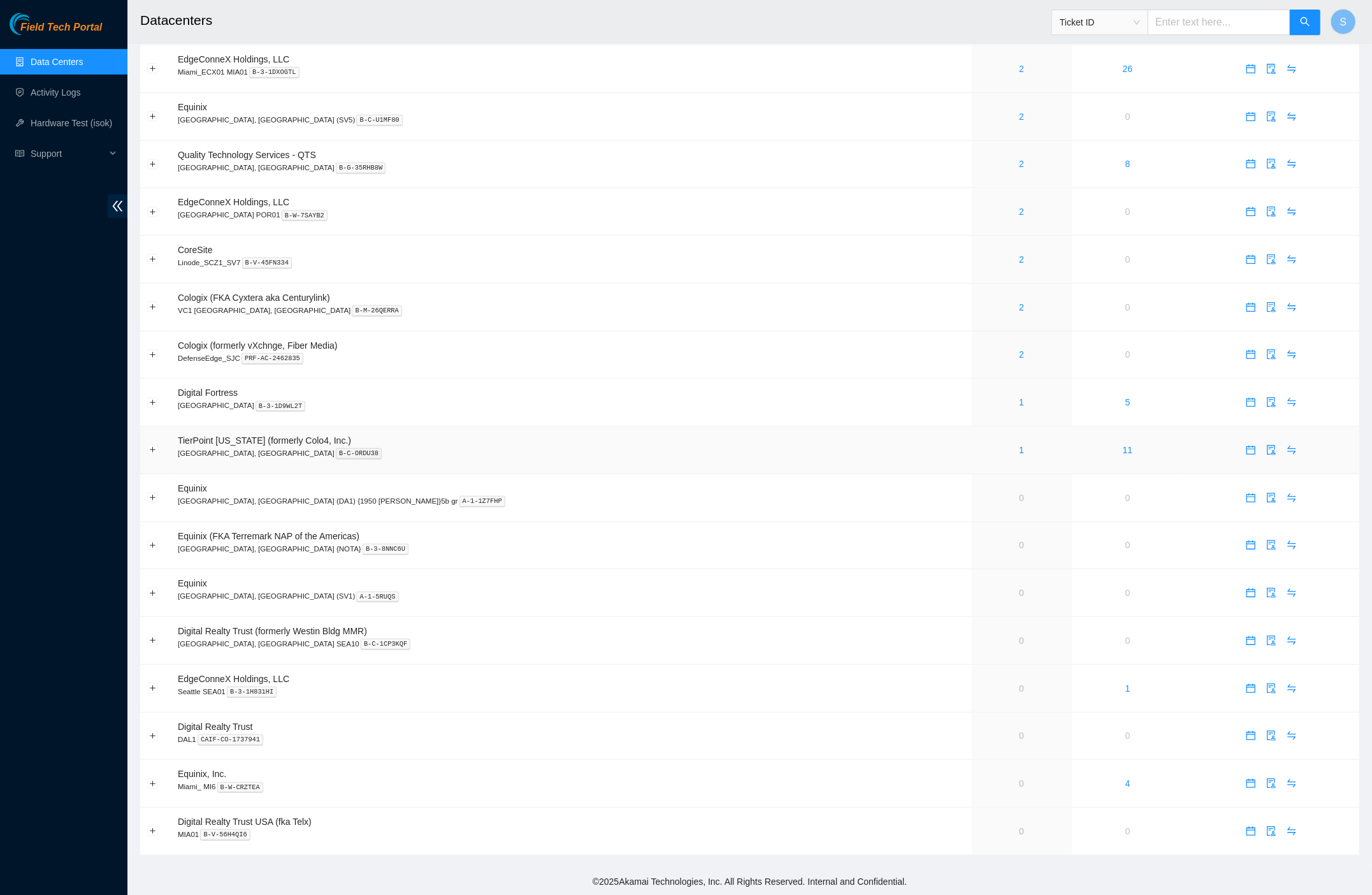
click at [802, 448] on p "Dallas, TX B-C-ORDU38" at bounding box center [571, 453] width 787 height 12
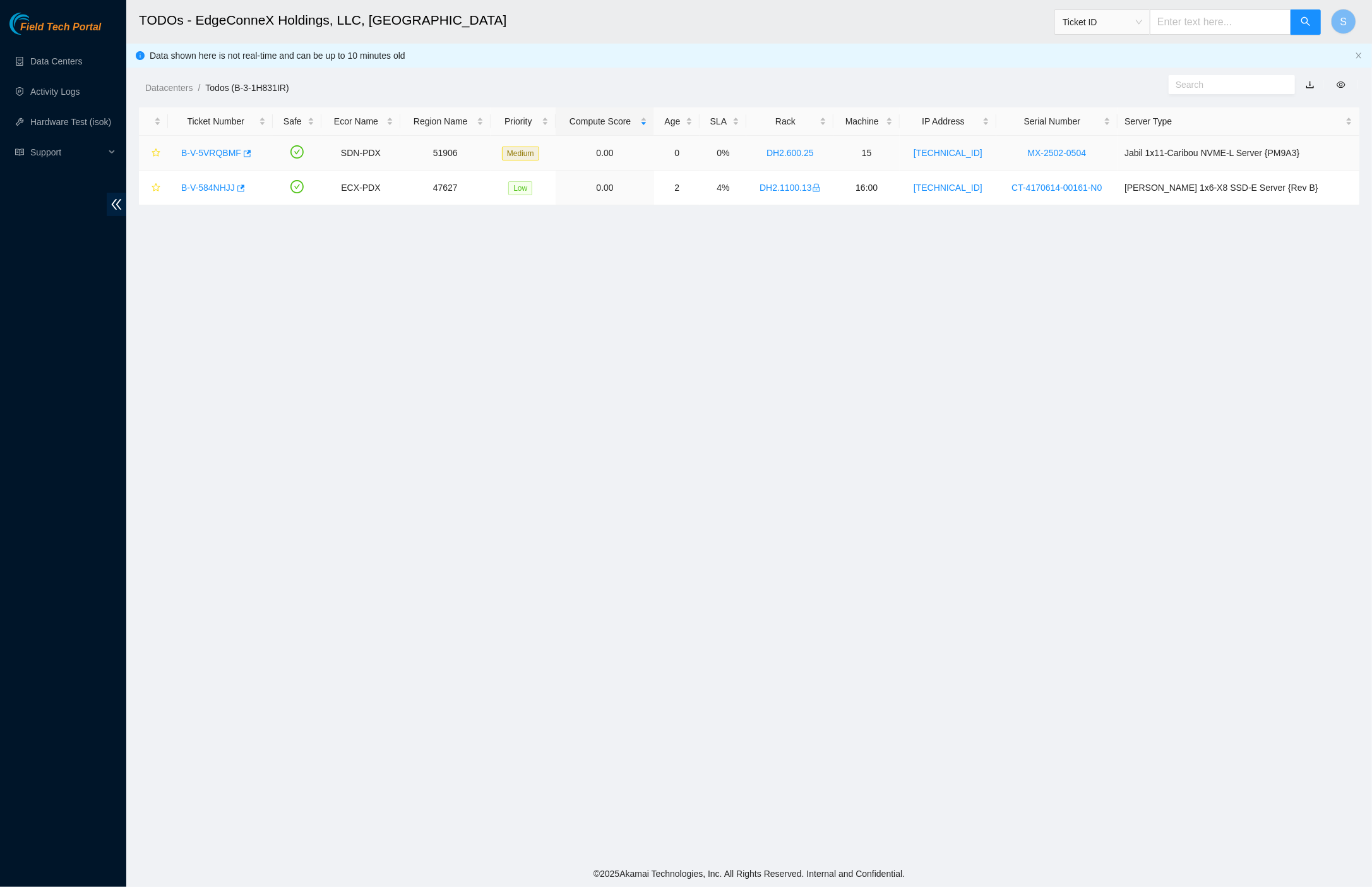
click at [203, 155] on link "B-V-5VRQBMF" at bounding box center [211, 153] width 60 height 10
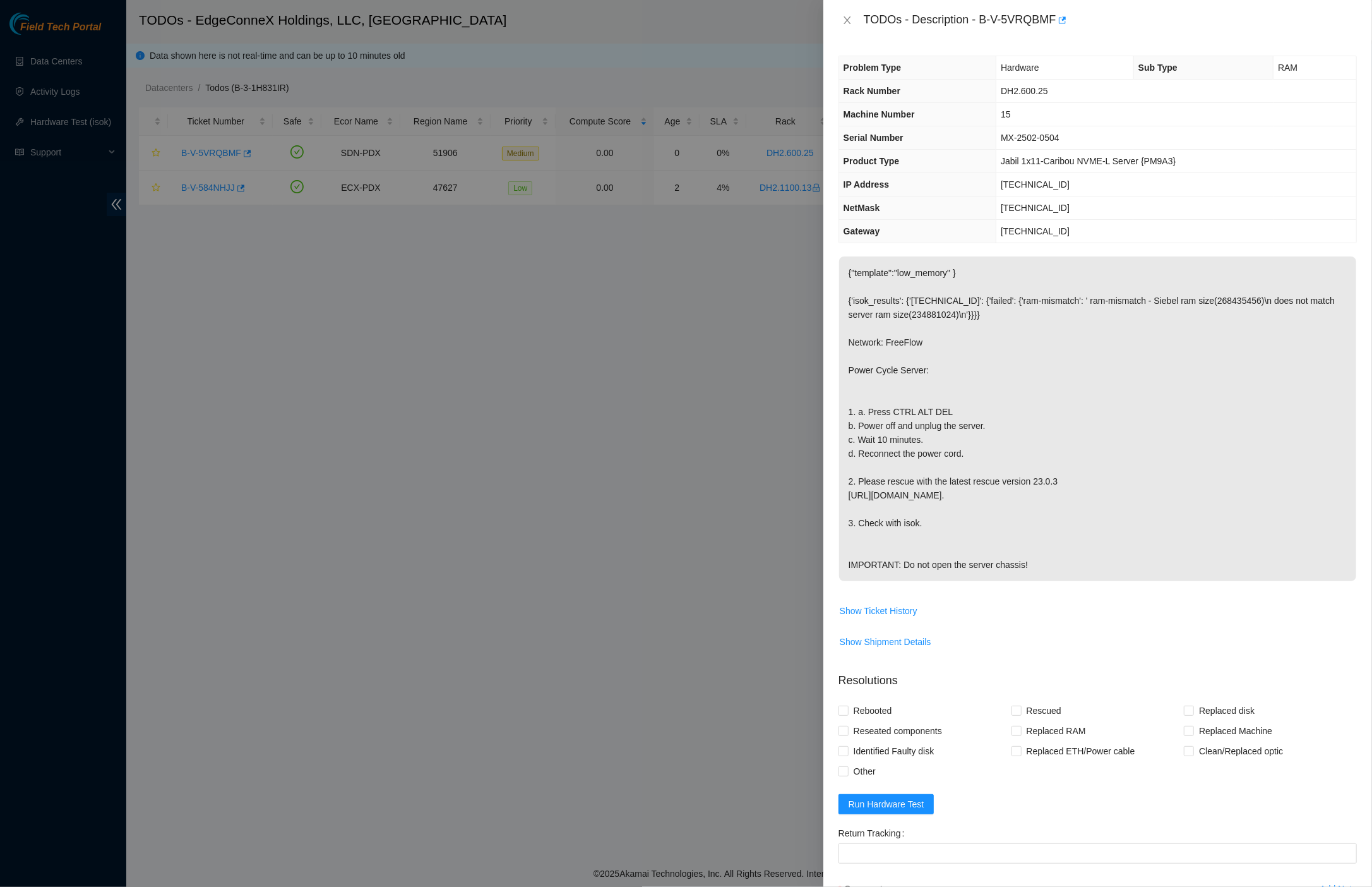
click at [1014, 332] on p "{"template":"low_memory" } {'isok_results': {'23.214.21.208': {'failed': {'ram-…" at bounding box center [1098, 419] width 517 height 324
click at [846, 10] on div "TODOs - Description - B-V-5VRQBMF" at bounding box center [1098, 20] width 518 height 20
click at [844, 17] on icon "close" at bounding box center [848, 20] width 10 height 10
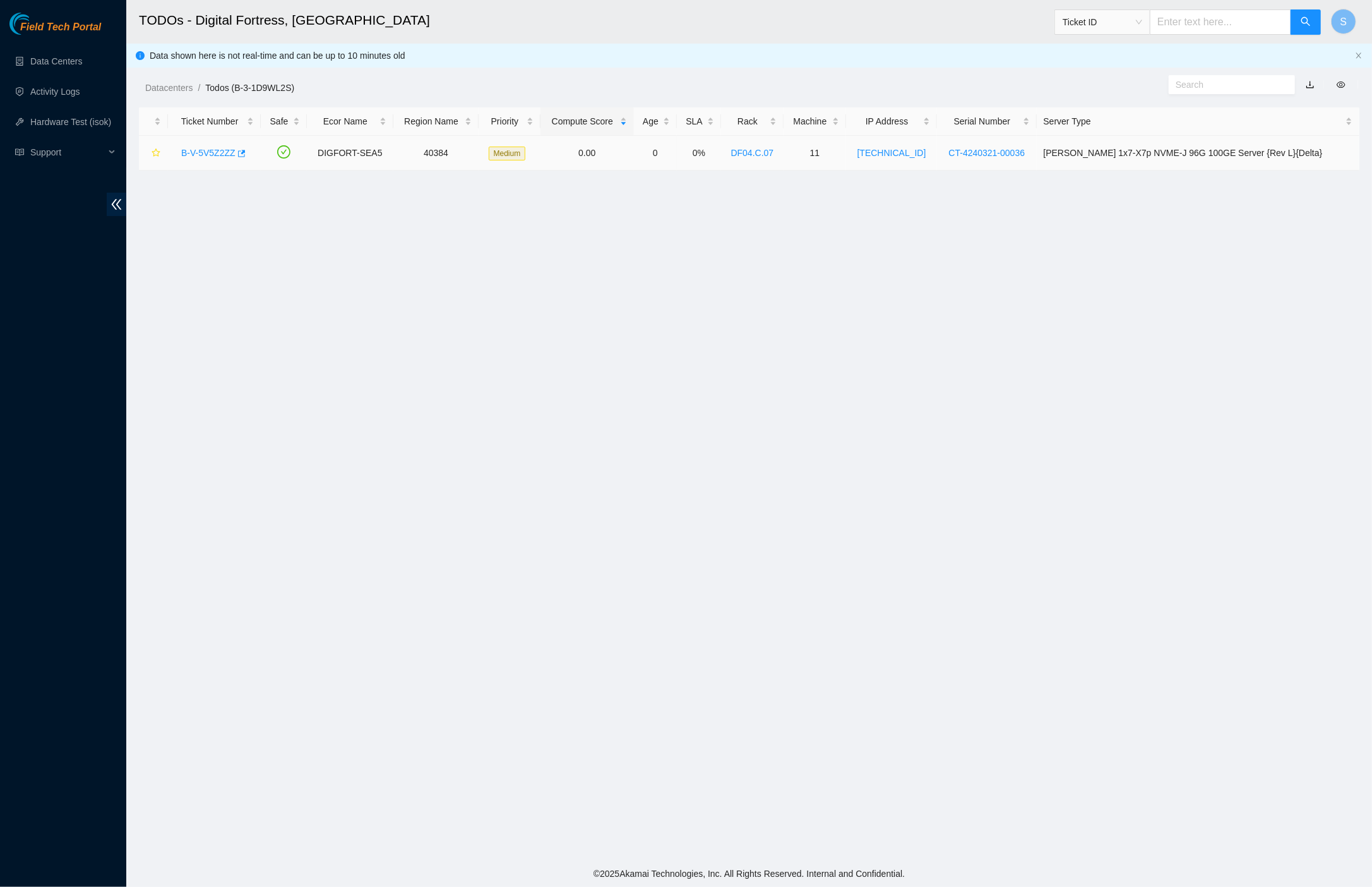
click at [202, 150] on link "B-V-5V5Z2ZZ" at bounding box center [208, 153] width 54 height 10
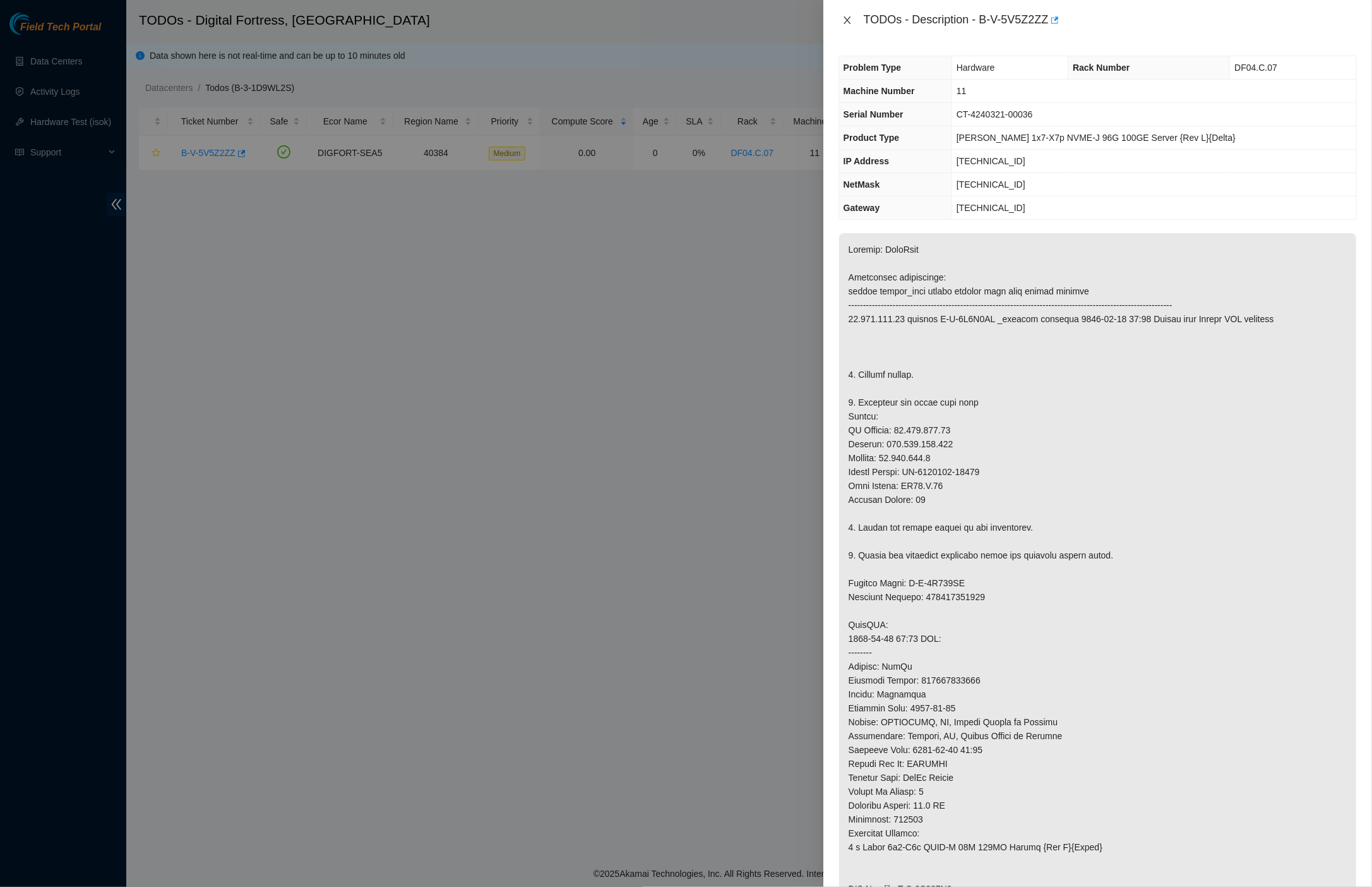
click at [846, 19] on icon "close" at bounding box center [848, 20] width 10 height 10
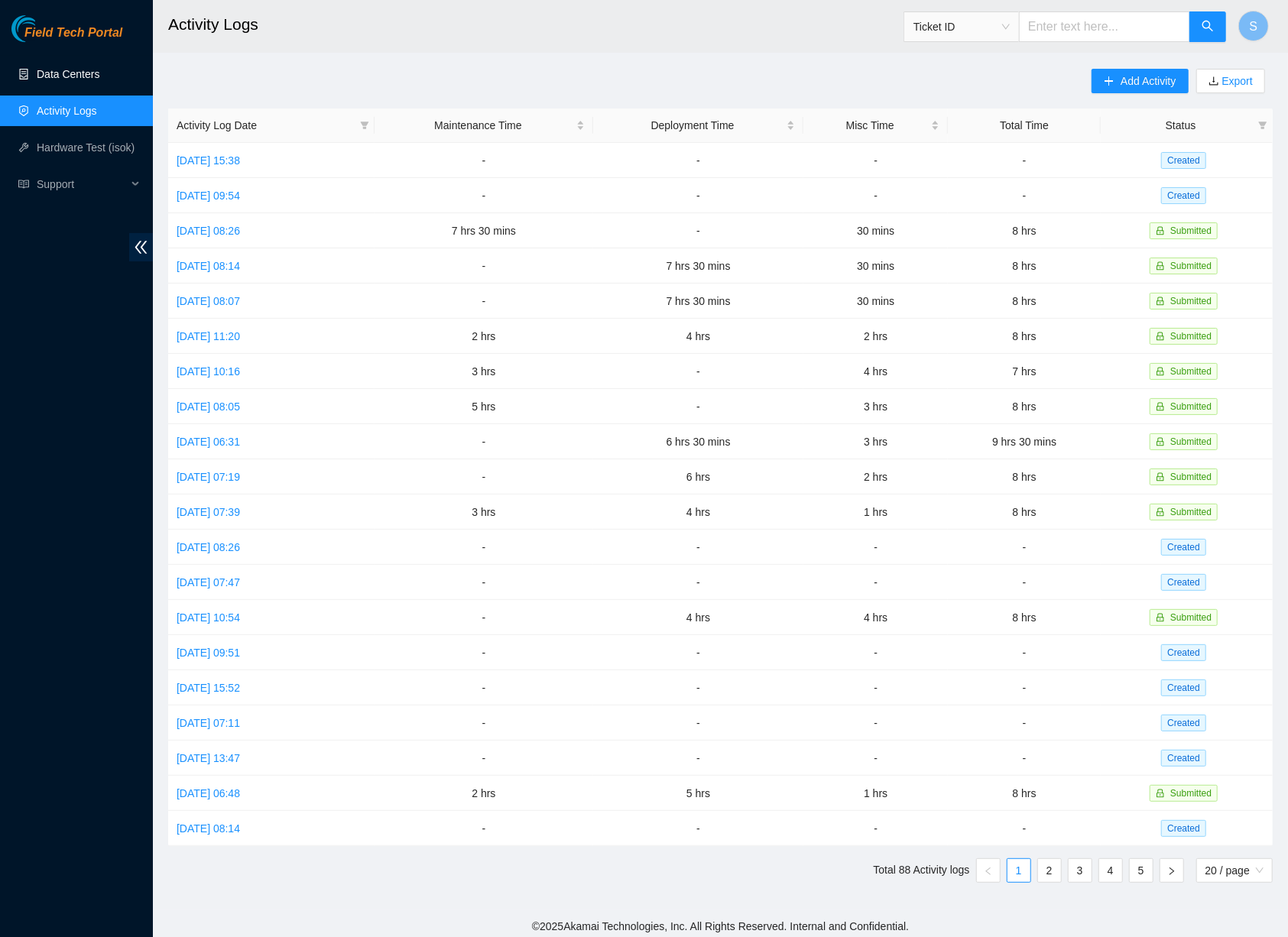
click at [84, 71] on link "Data Centers" at bounding box center [67, 74] width 63 height 12
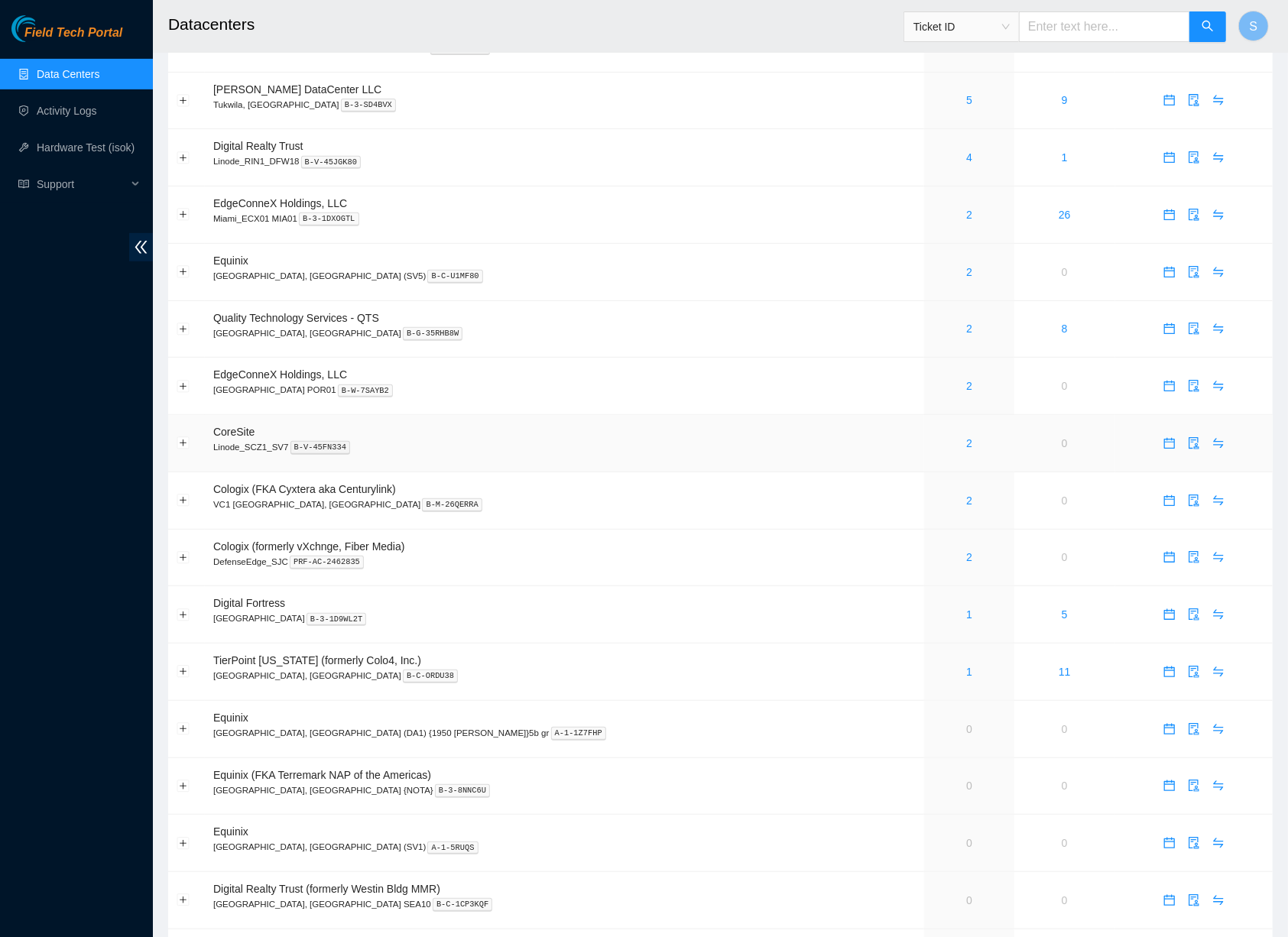
scroll to position [9, 0]
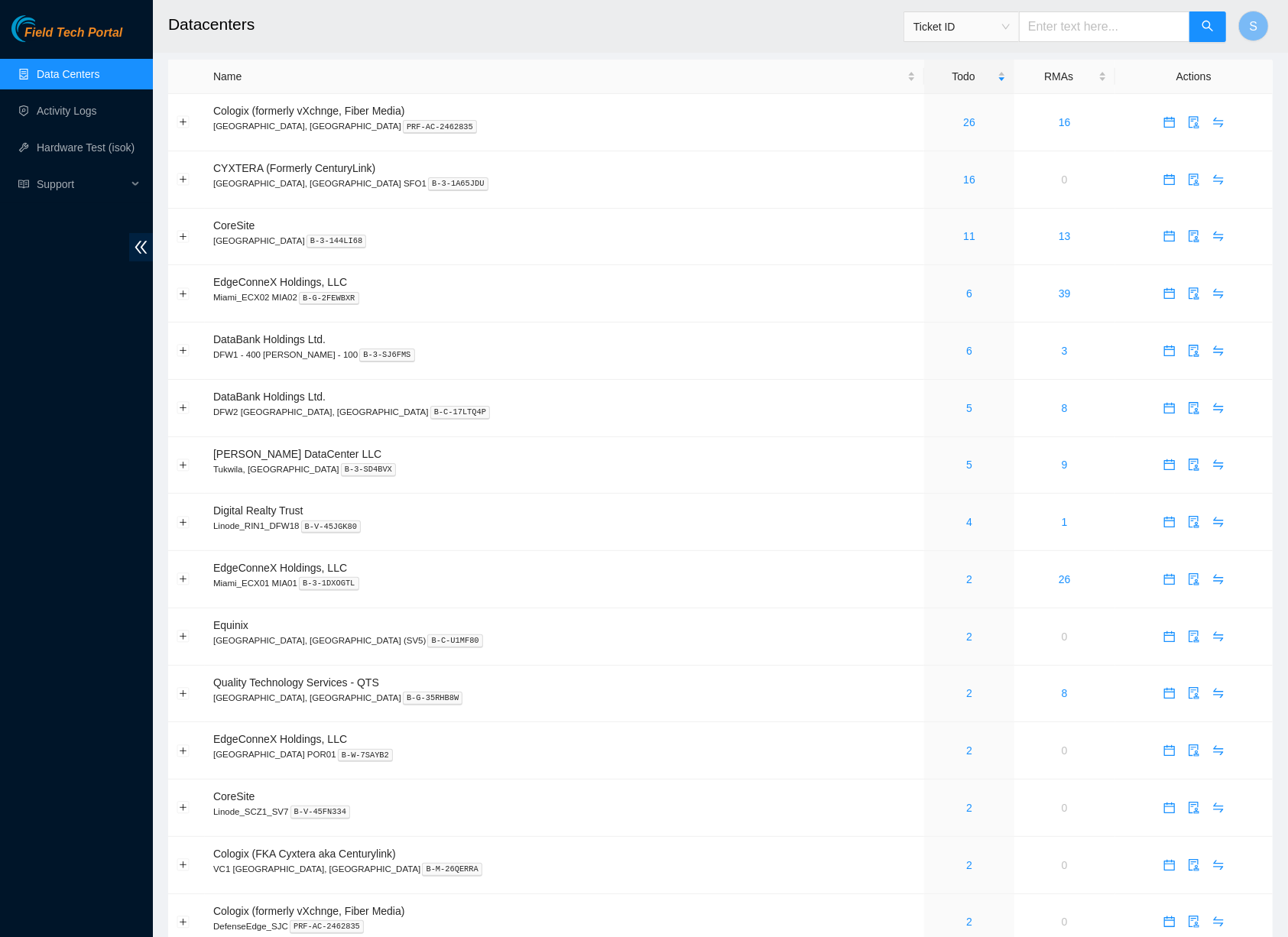
click at [1133, 26] on input "text" at bounding box center [1104, 26] width 171 height 30
click at [1105, 14] on input "text" at bounding box center [1104, 26] width 171 height 30
paste input "B-V-5VL29T8"
type input "B-V-5VL29T8"
click at [1201, 25] on icon "search" at bounding box center [1207, 26] width 12 height 12
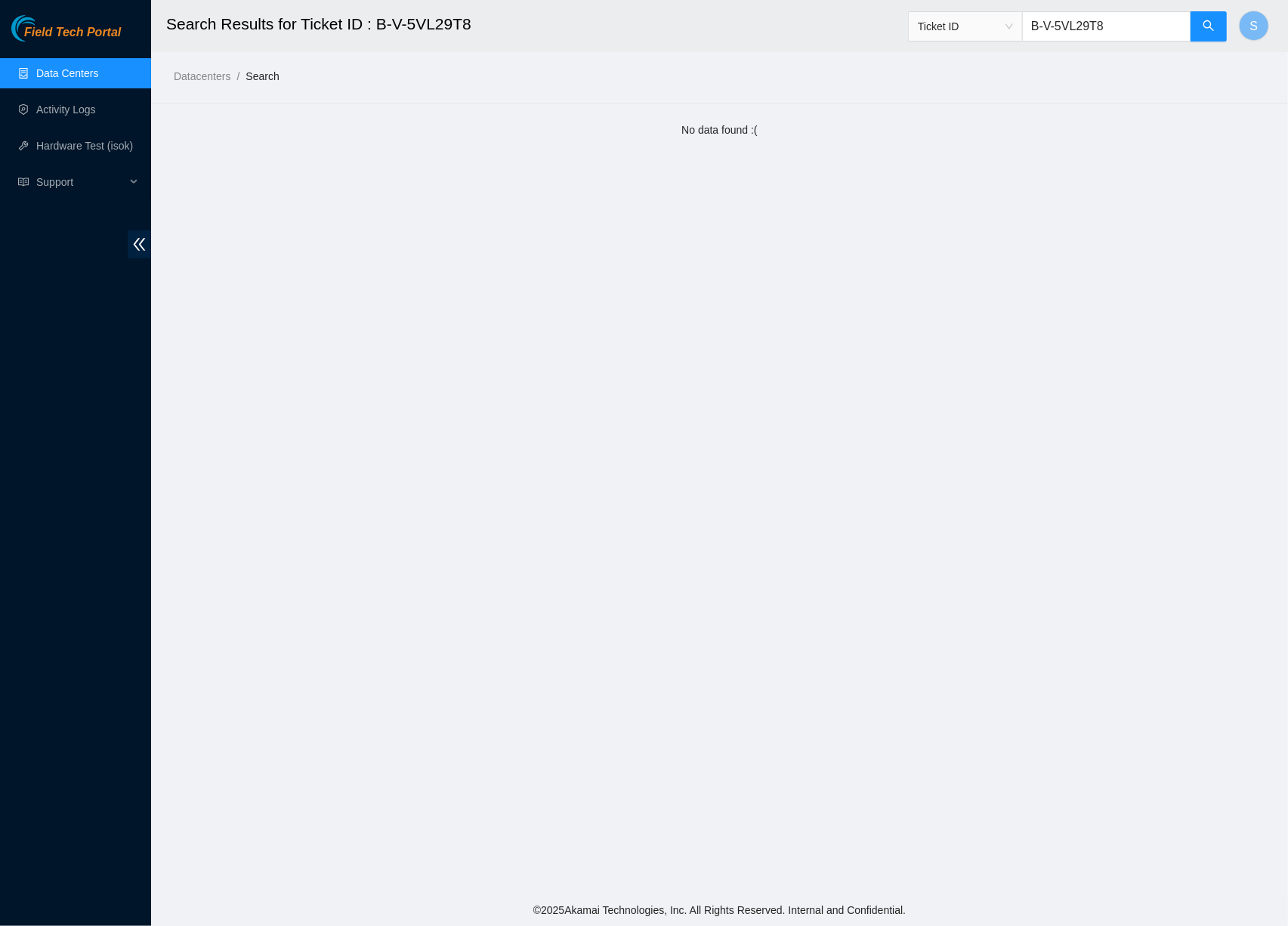
click at [997, 18] on span "Ticket ID" at bounding box center [965, 27] width 95 height 23
click at [986, 60] on div "Ticket ID" at bounding box center [960, 56] width 96 height 17
click at [1119, 33] on input "B-V-5VL29T8" at bounding box center [1106, 26] width 169 height 30
click at [1193, 34] on button "button" at bounding box center [1208, 26] width 36 height 30
click at [807, 34] on h2 "Search Results for Ticket ID : B-V-5VL29T8" at bounding box center [606, 24] width 881 height 48
